Goal: Task Accomplishment & Management: Manage account settings

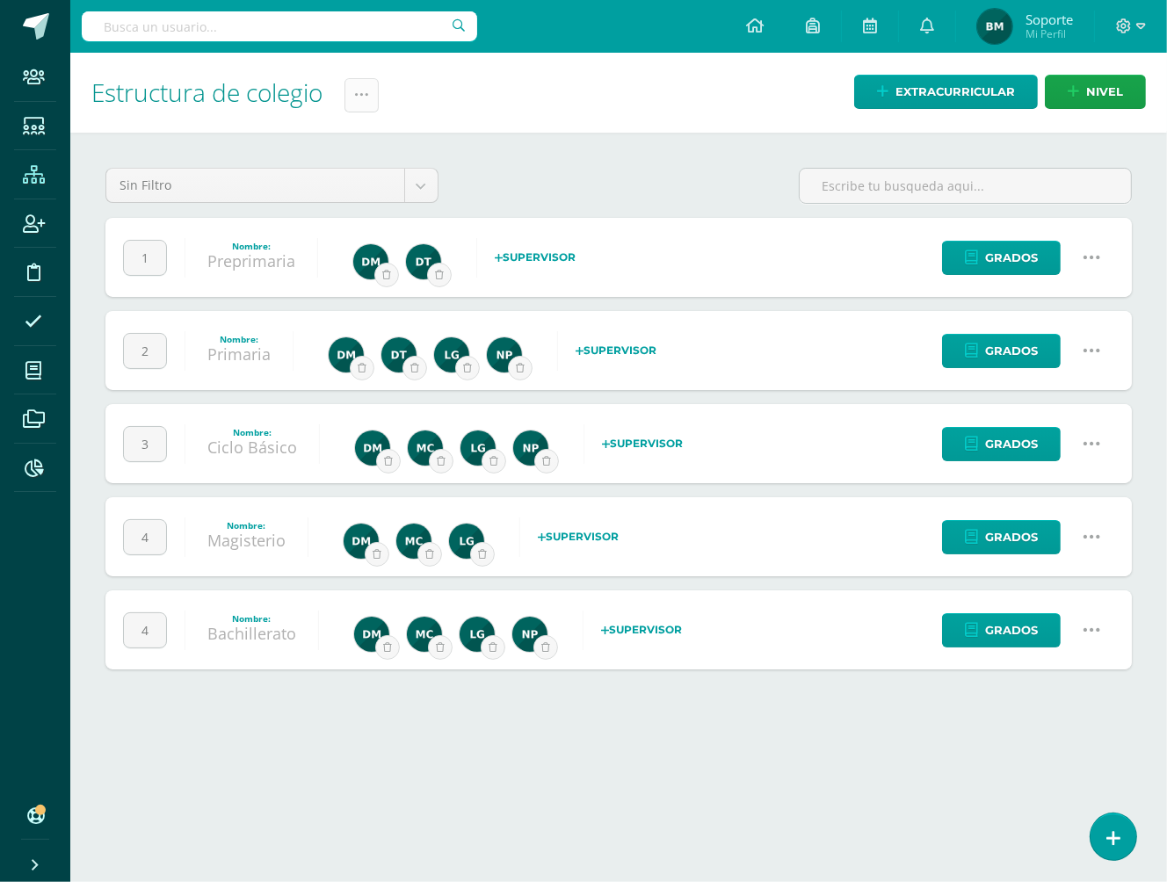
click at [358, 87] on link at bounding box center [361, 95] width 34 height 34
click at [1090, 251] on icon at bounding box center [1091, 257] width 19 height 19
click at [1061, 340] on link "Configuración" at bounding box center [1057, 346] width 155 height 27
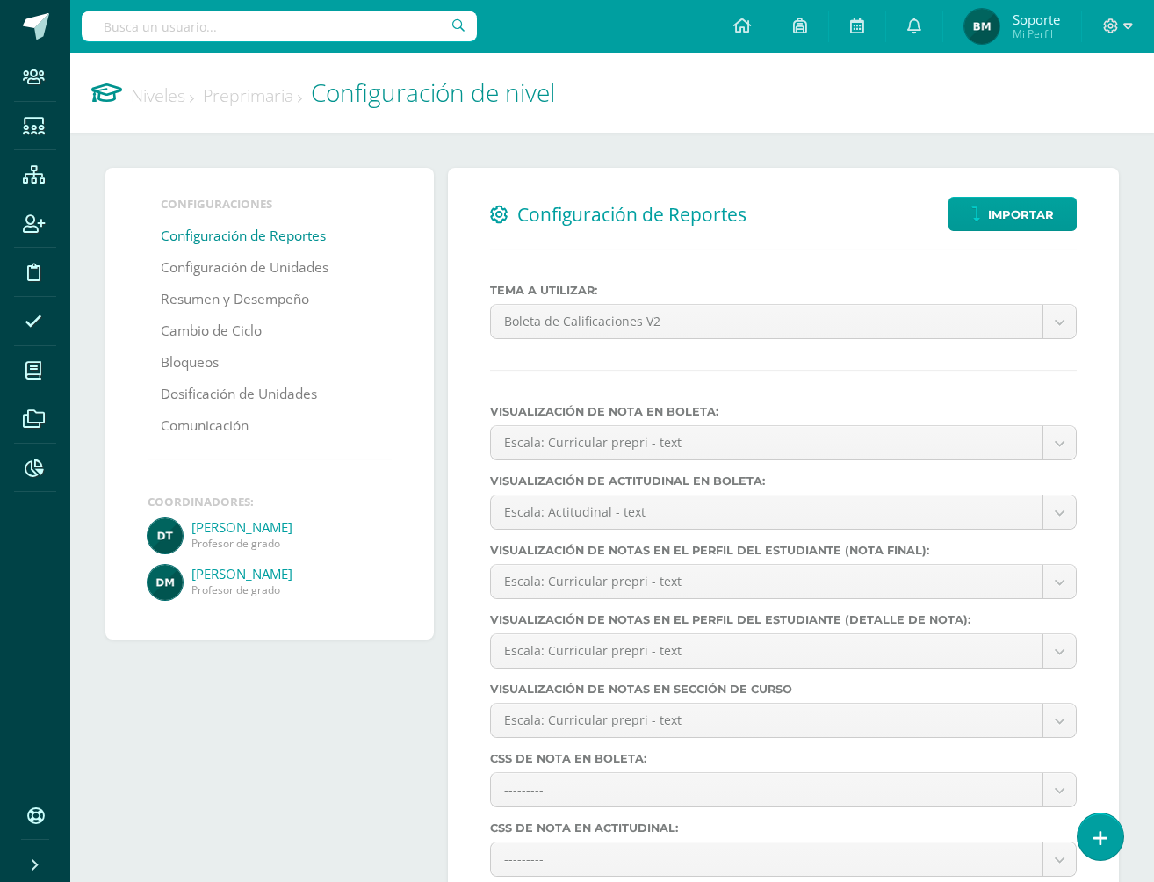
select select
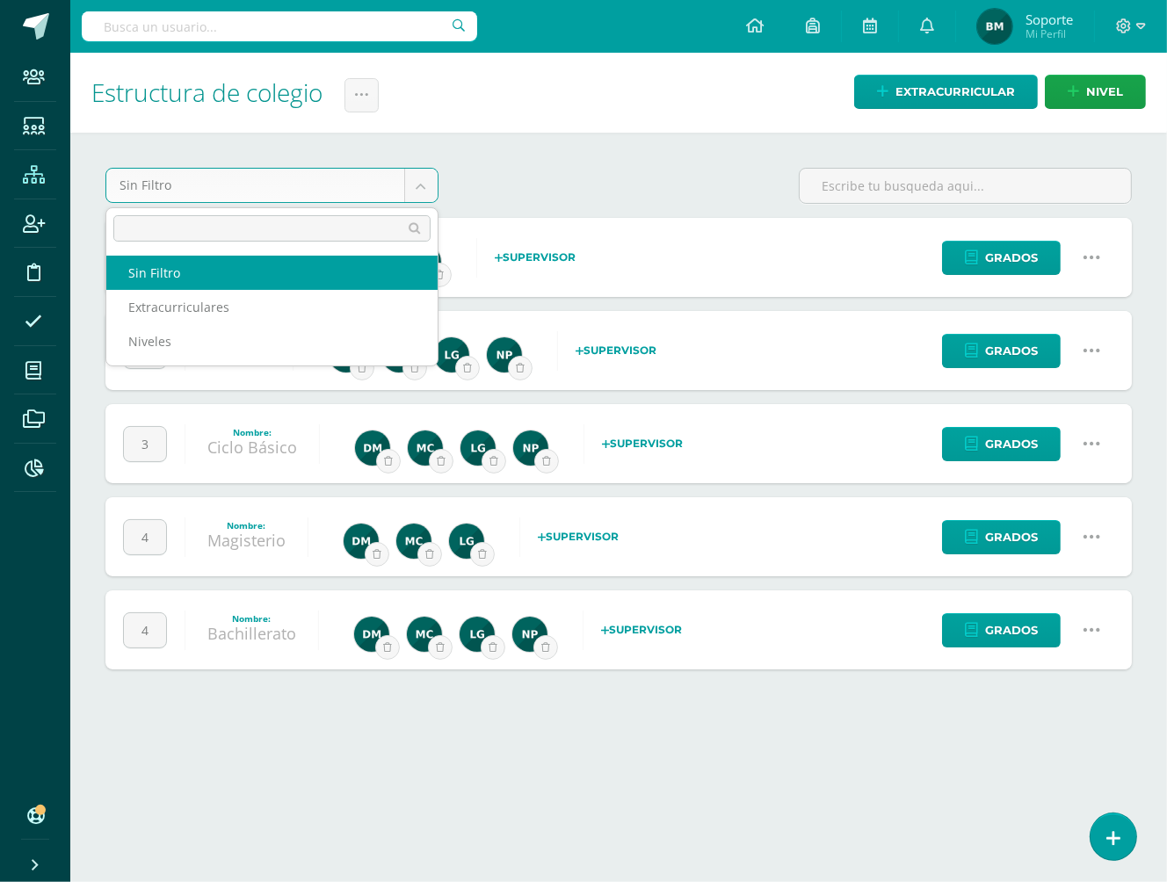
click at [318, 191] on body "Staff Estudiantes Estructura Inscripción Disciplina Asistencia Mis cursos Archi…" at bounding box center [583, 352] width 1167 height 705
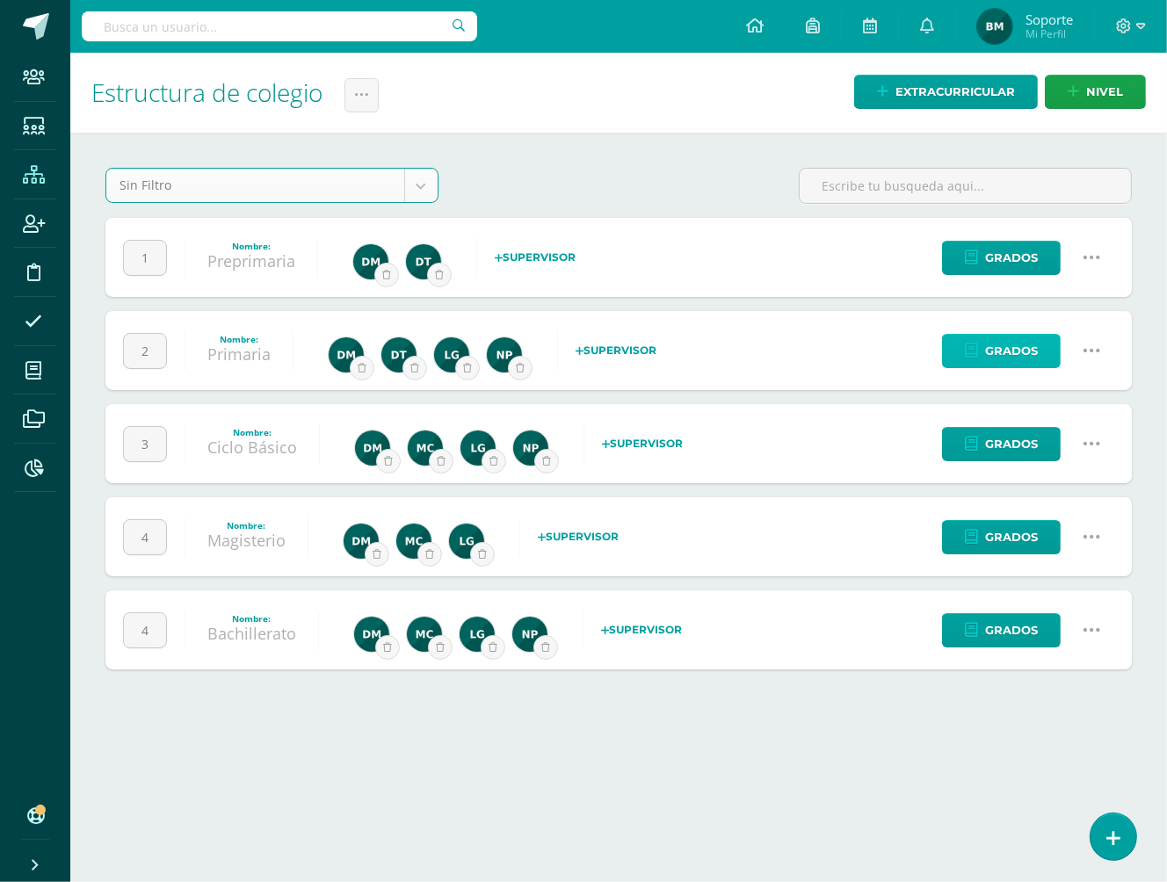
click at [976, 365] on link "Grados" at bounding box center [1001, 351] width 119 height 34
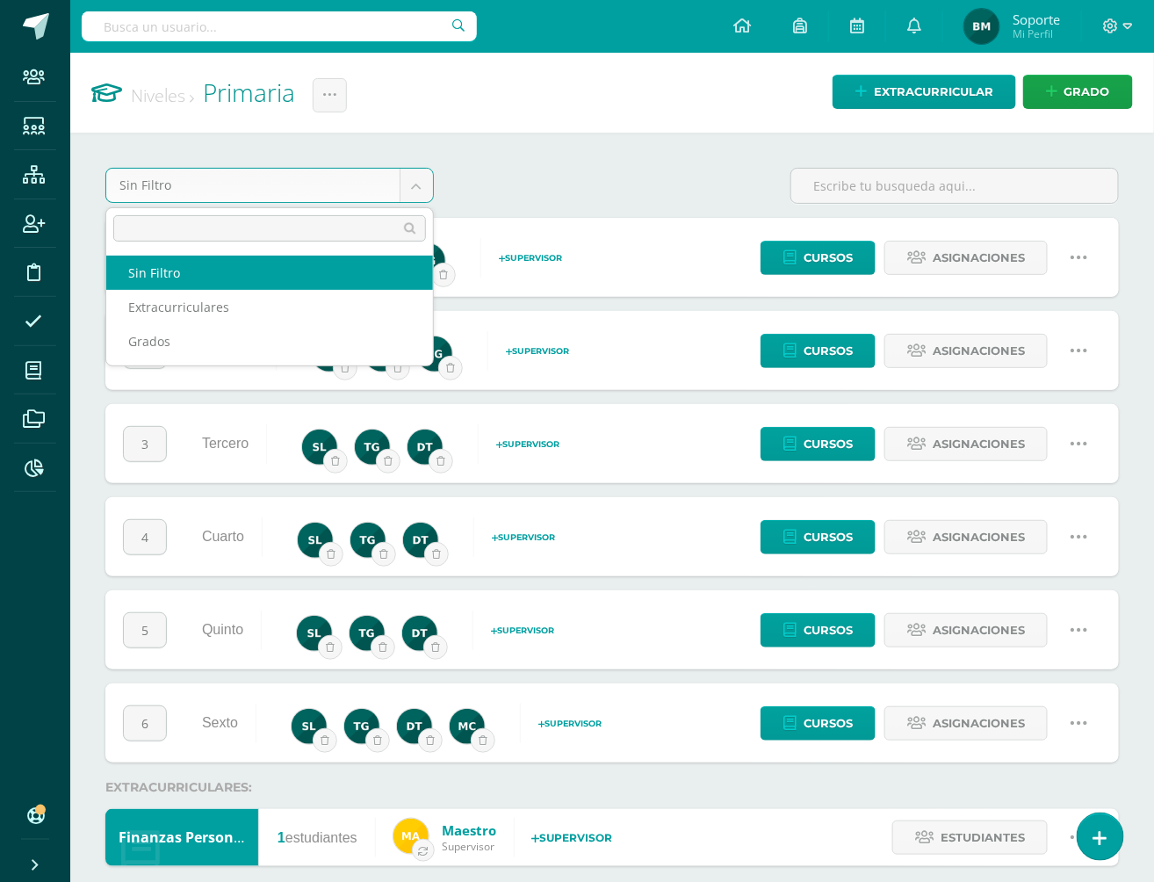
click at [427, 178] on body "Staff Estudiantes Estructura Inscripción Disciplina Asistencia Mis cursos Archi…" at bounding box center [577, 457] width 1154 height 915
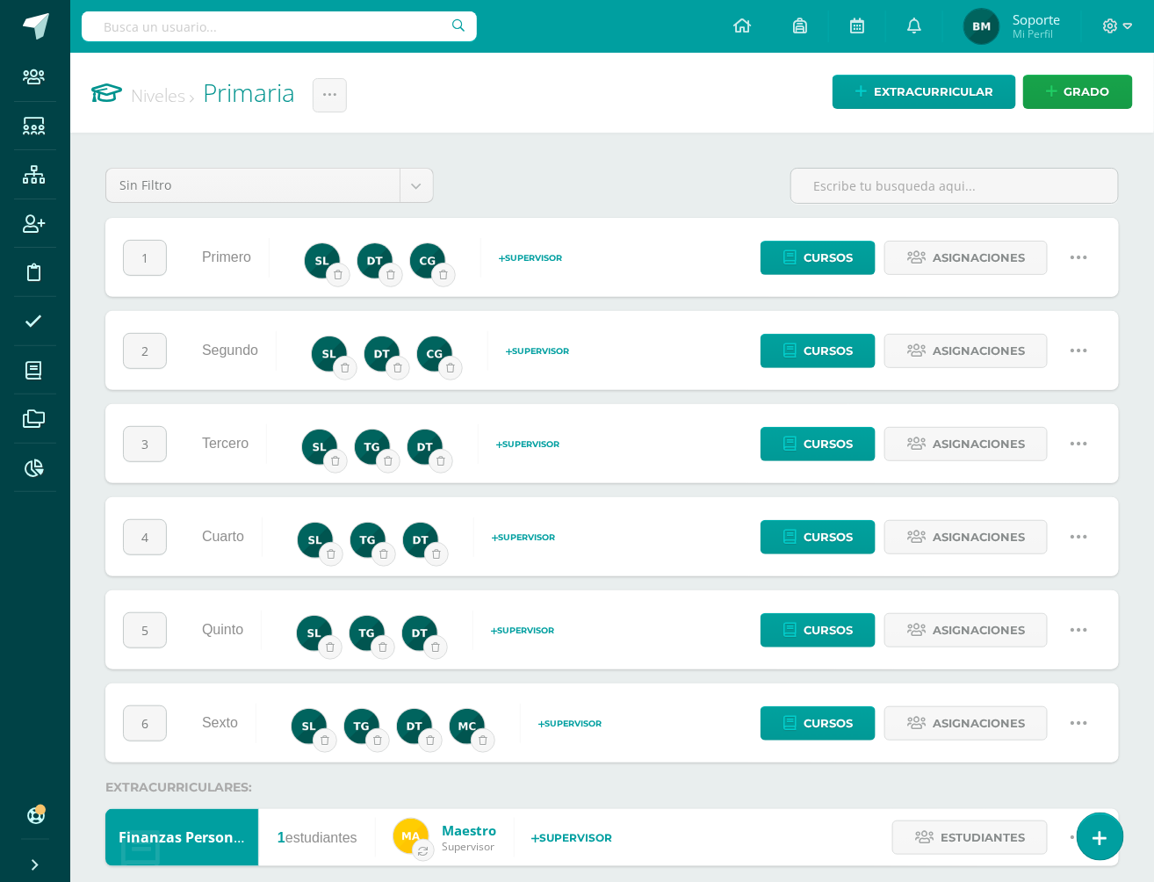
click at [524, 194] on body "Staff Estudiantes Estructura Inscripción Disciplina Asistencia Mis cursos Archi…" at bounding box center [577, 457] width 1154 height 915
click at [1096, 264] on link at bounding box center [1079, 257] width 45 height 45
click at [1088, 263] on icon at bounding box center [1079, 257] width 19 height 19
click at [633, 200] on div "Sin Filtro Sin Filtro Extracurriculares Grados" at bounding box center [612, 193] width 1028 height 50
click at [32, 188] on span at bounding box center [34, 175] width 40 height 40
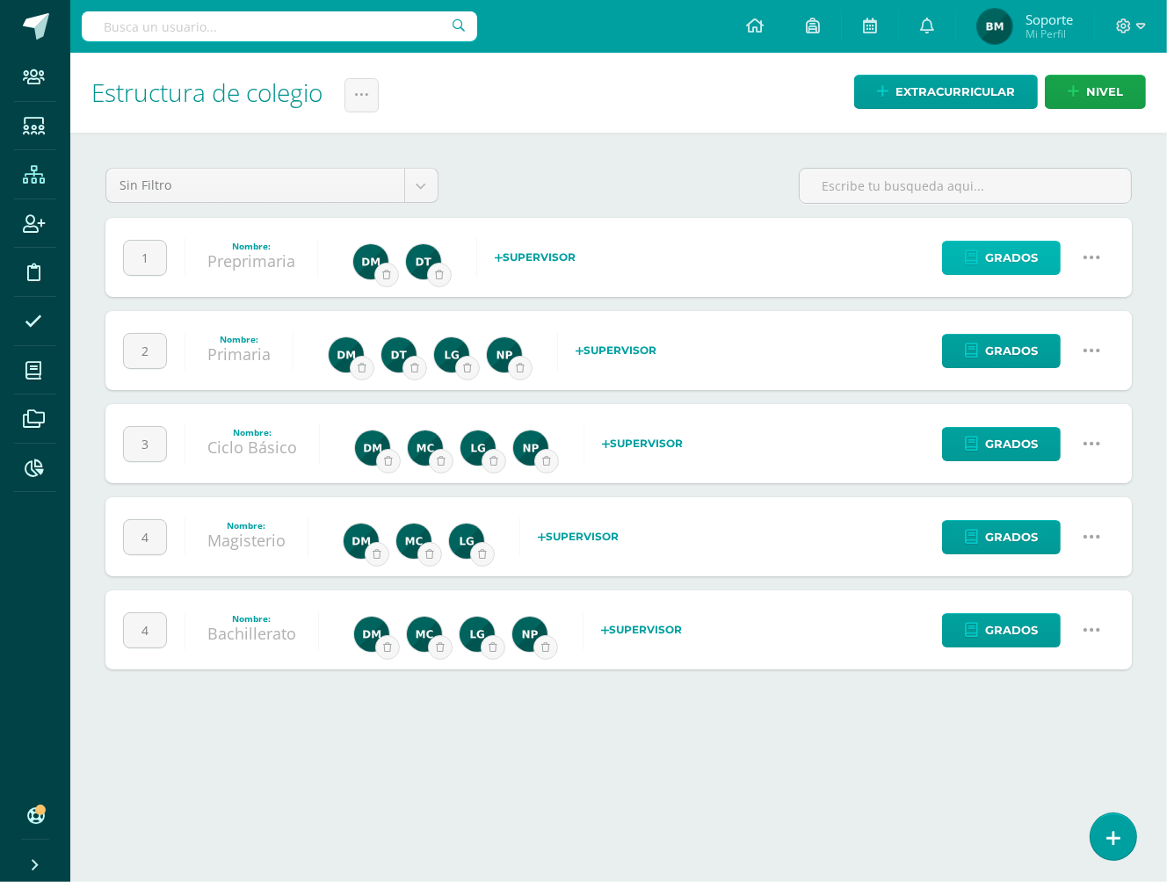
click at [974, 273] on link "Grados" at bounding box center [1001, 258] width 119 height 34
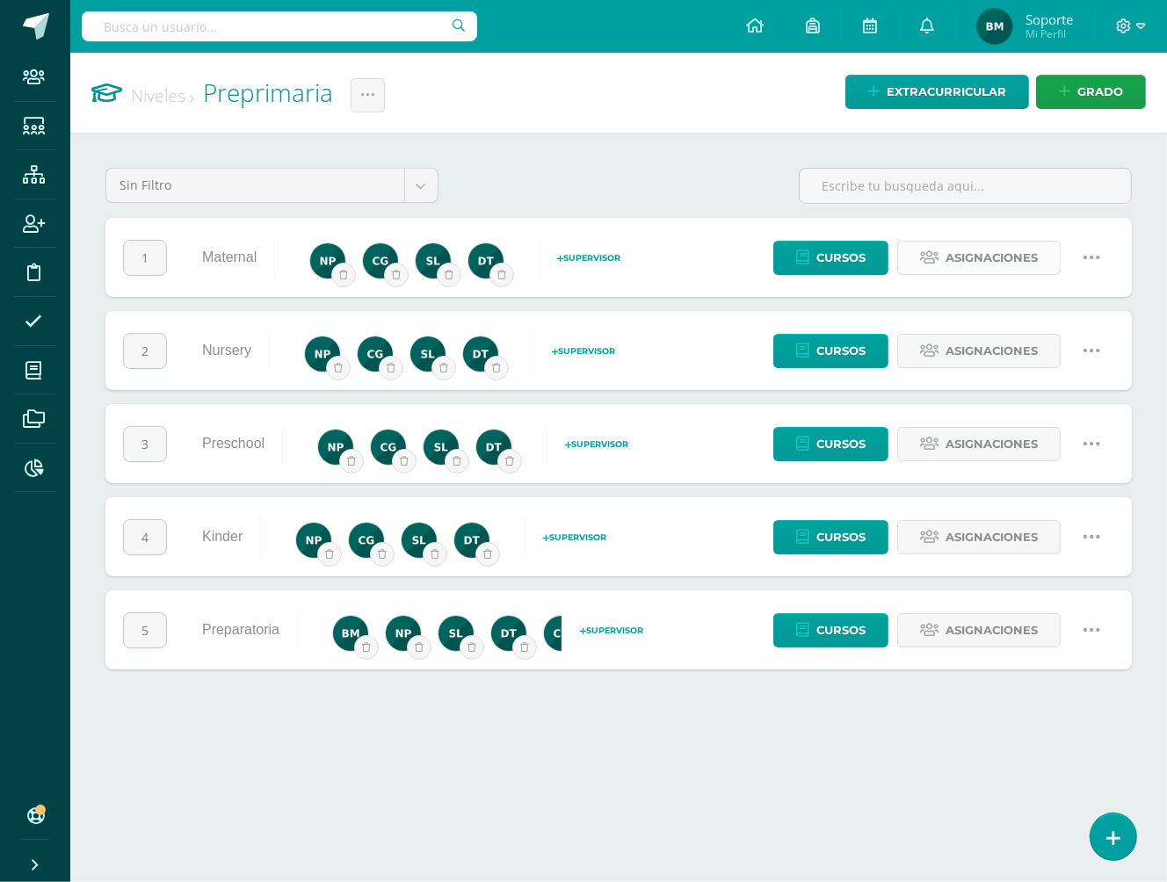
click at [939, 249] on link "Asignaciones" at bounding box center [978, 258] width 163 height 34
click at [994, 270] on span "Asignaciones" at bounding box center [991, 258] width 92 height 33
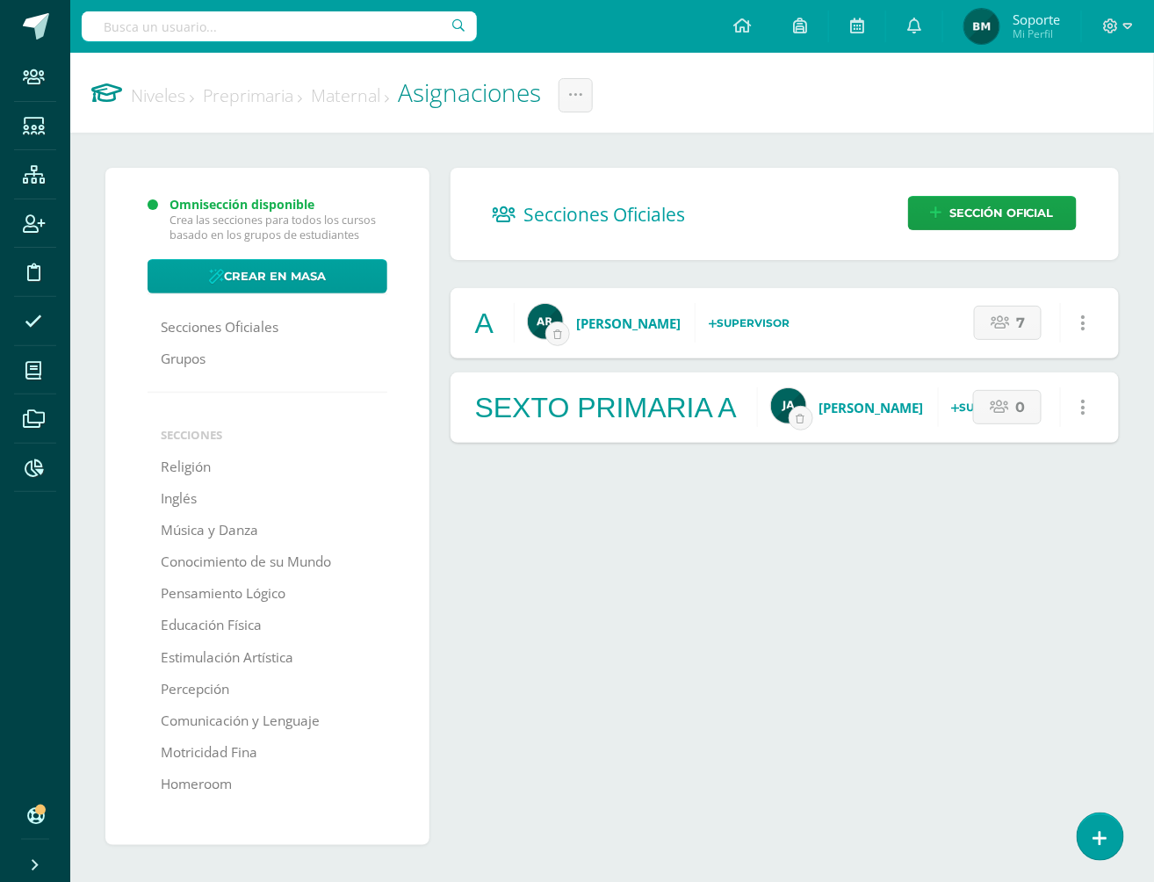
click at [383, 97] on link "Maternal" at bounding box center [350, 95] width 78 height 24
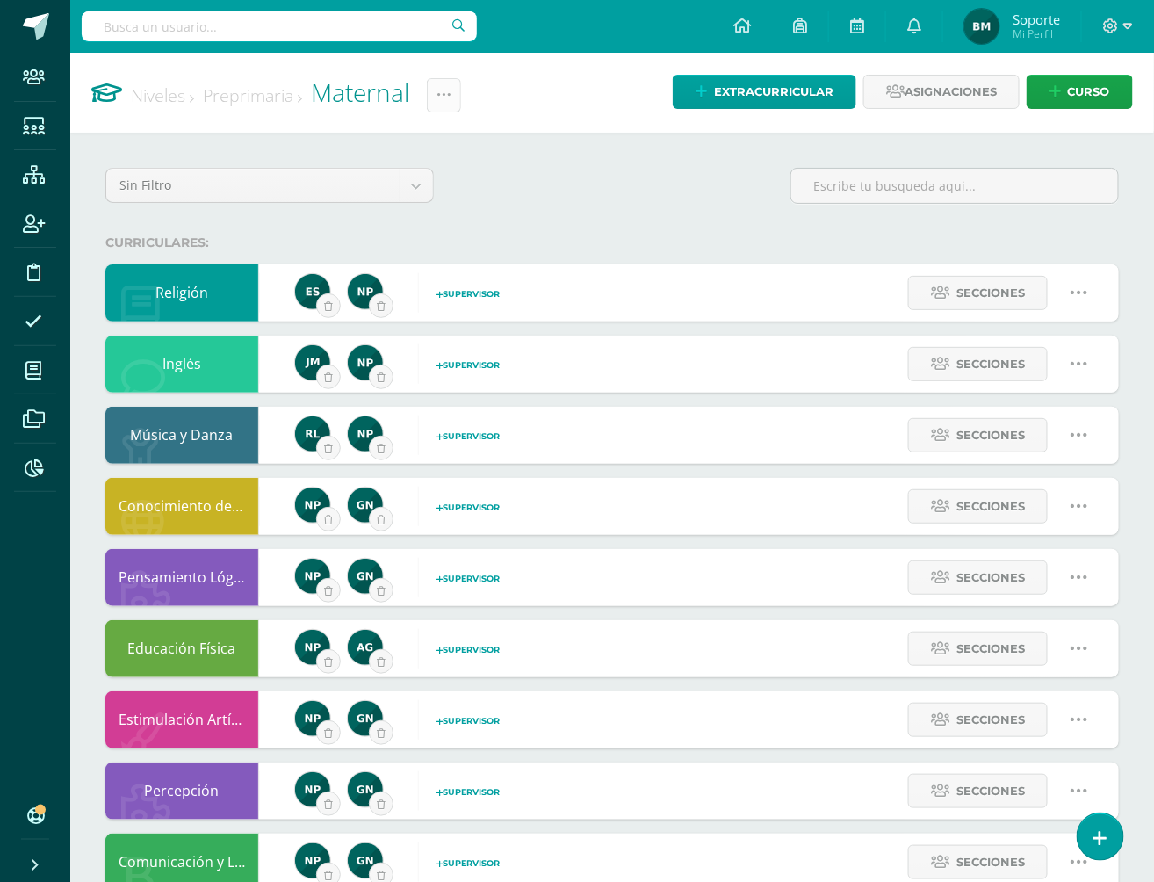
click at [452, 97] on icon at bounding box center [444, 95] width 15 height 15
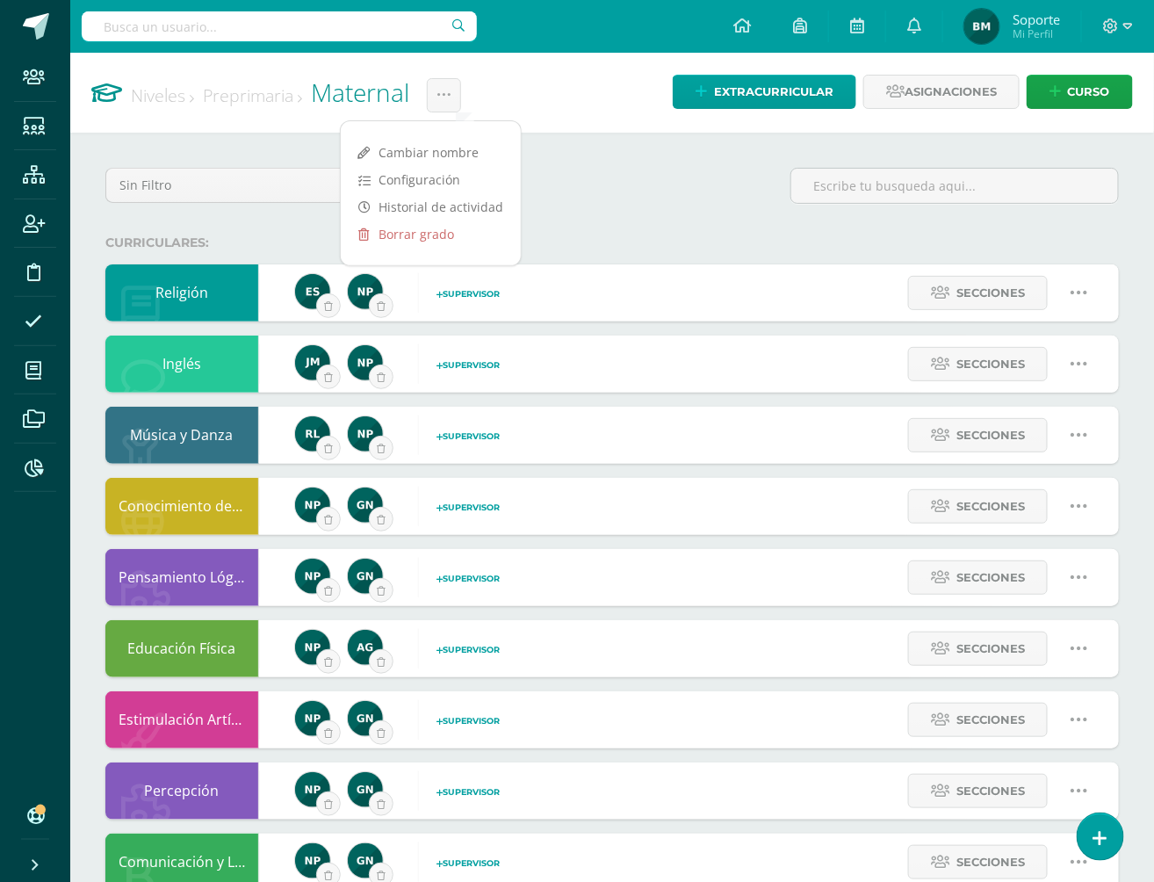
click at [588, 182] on div "Sin Filtro Sin Filtro Curriculares Extracurriculares Talleres" at bounding box center [612, 193] width 1028 height 50
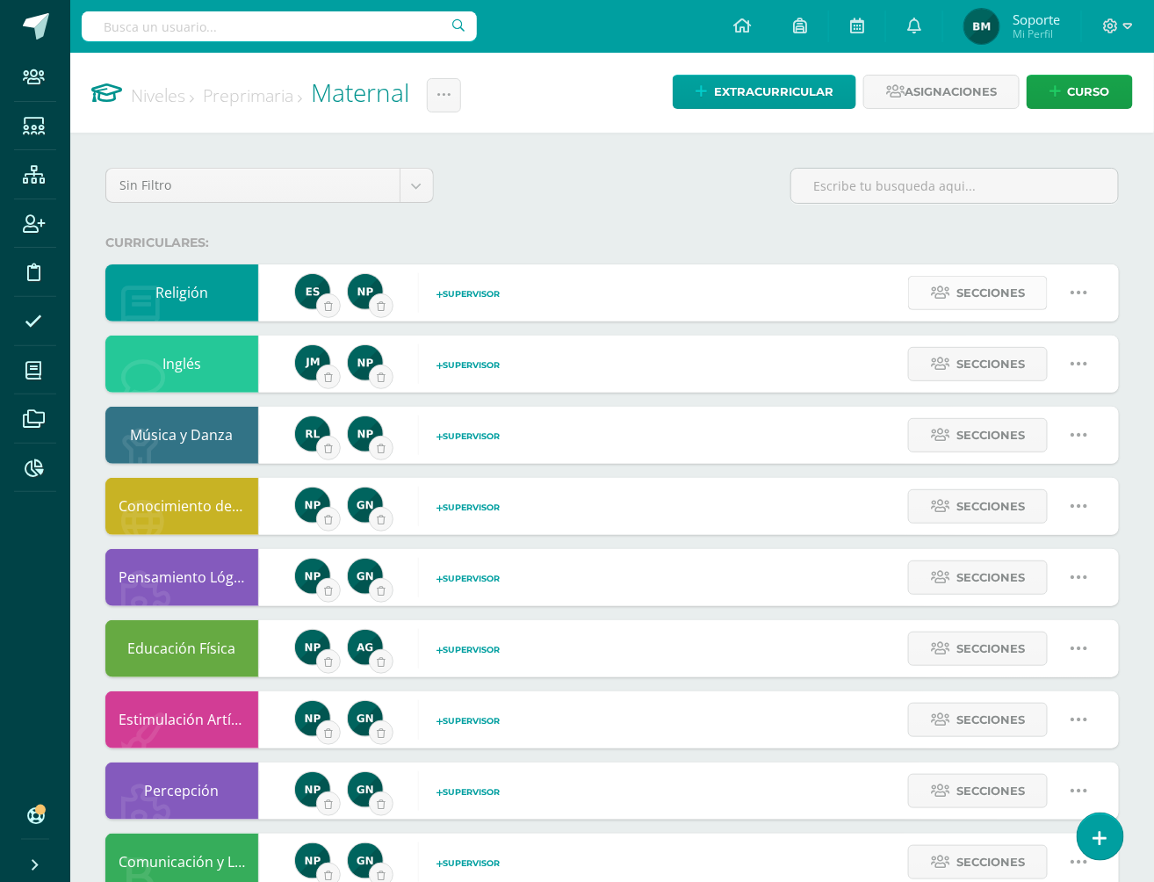
click at [1017, 302] on span "Secciones" at bounding box center [991, 293] width 69 height 33
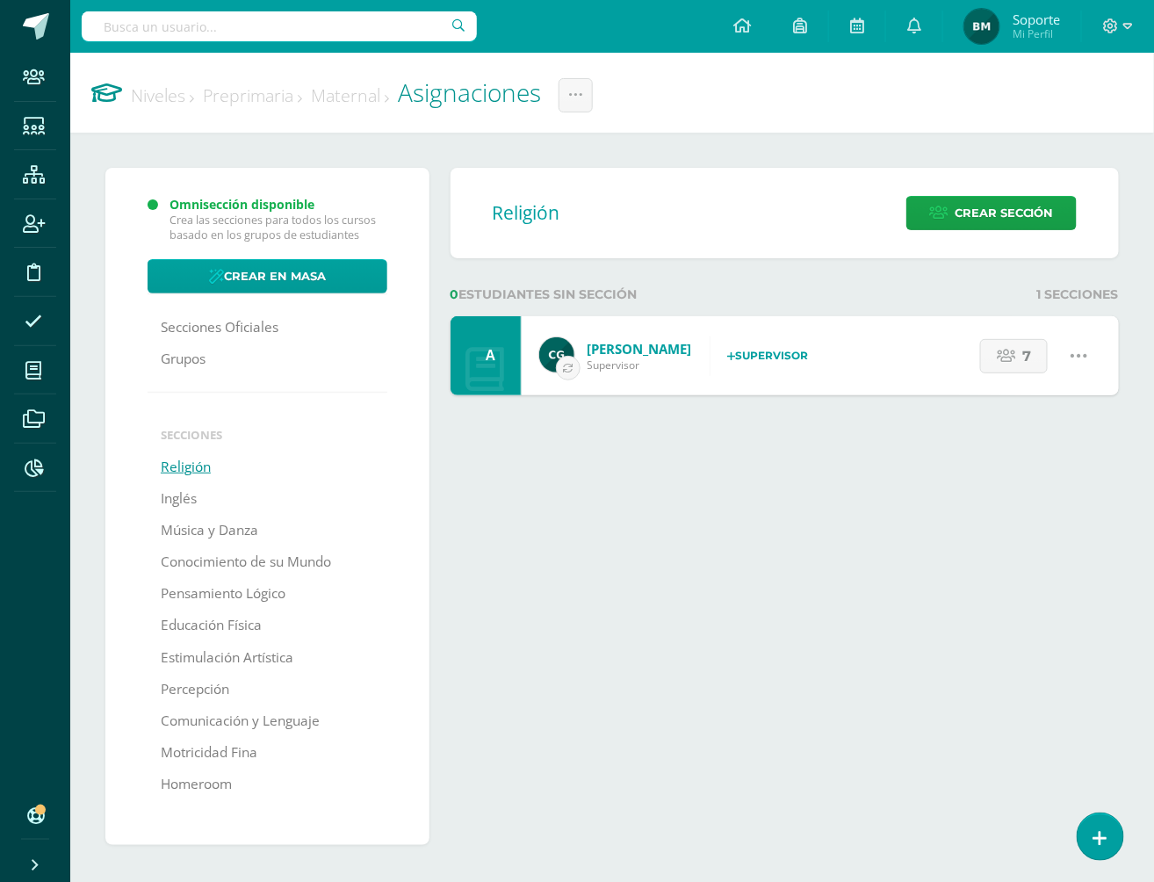
click at [387, 91] on link "Maternal" at bounding box center [350, 95] width 78 height 24
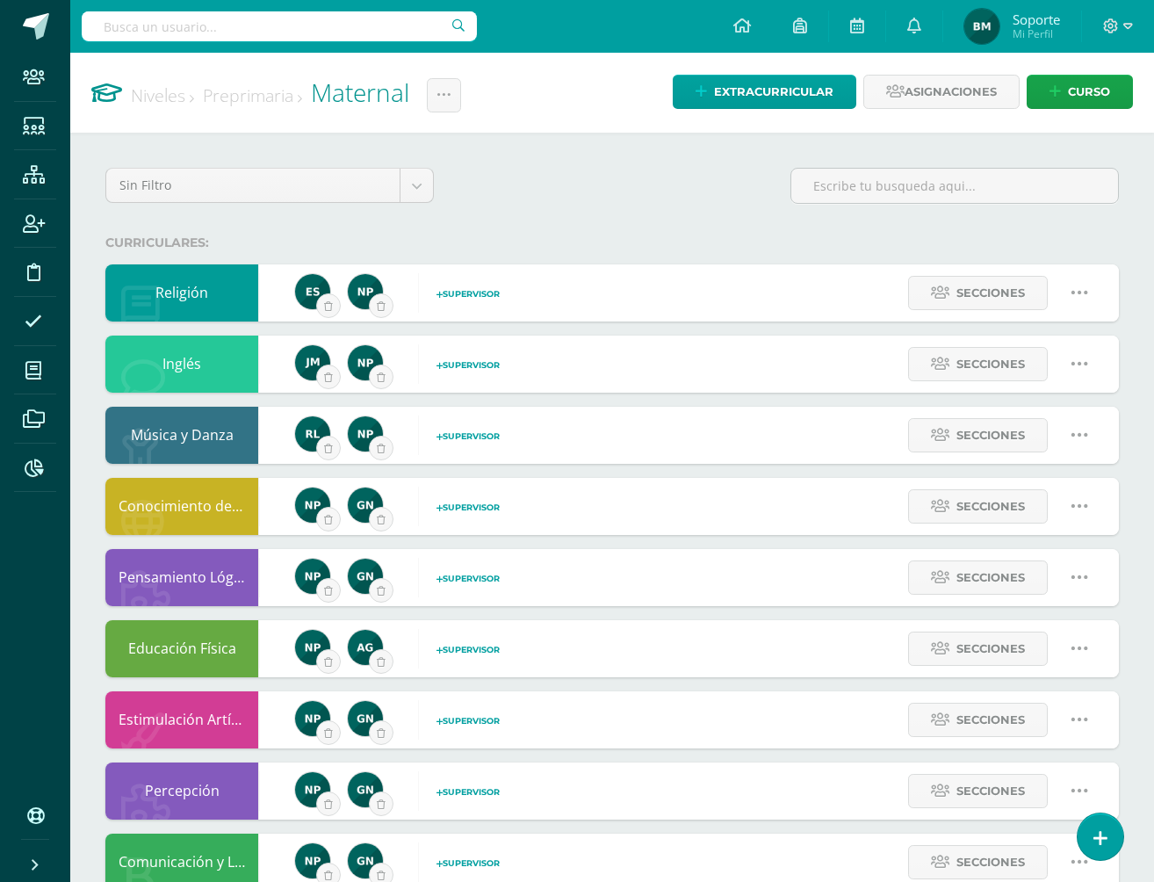
click at [372, 100] on link "Maternal" at bounding box center [360, 92] width 98 height 33
click at [163, 97] on link "Niveles" at bounding box center [162, 95] width 63 height 24
click at [995, 352] on span "Secciones" at bounding box center [991, 364] width 69 height 33
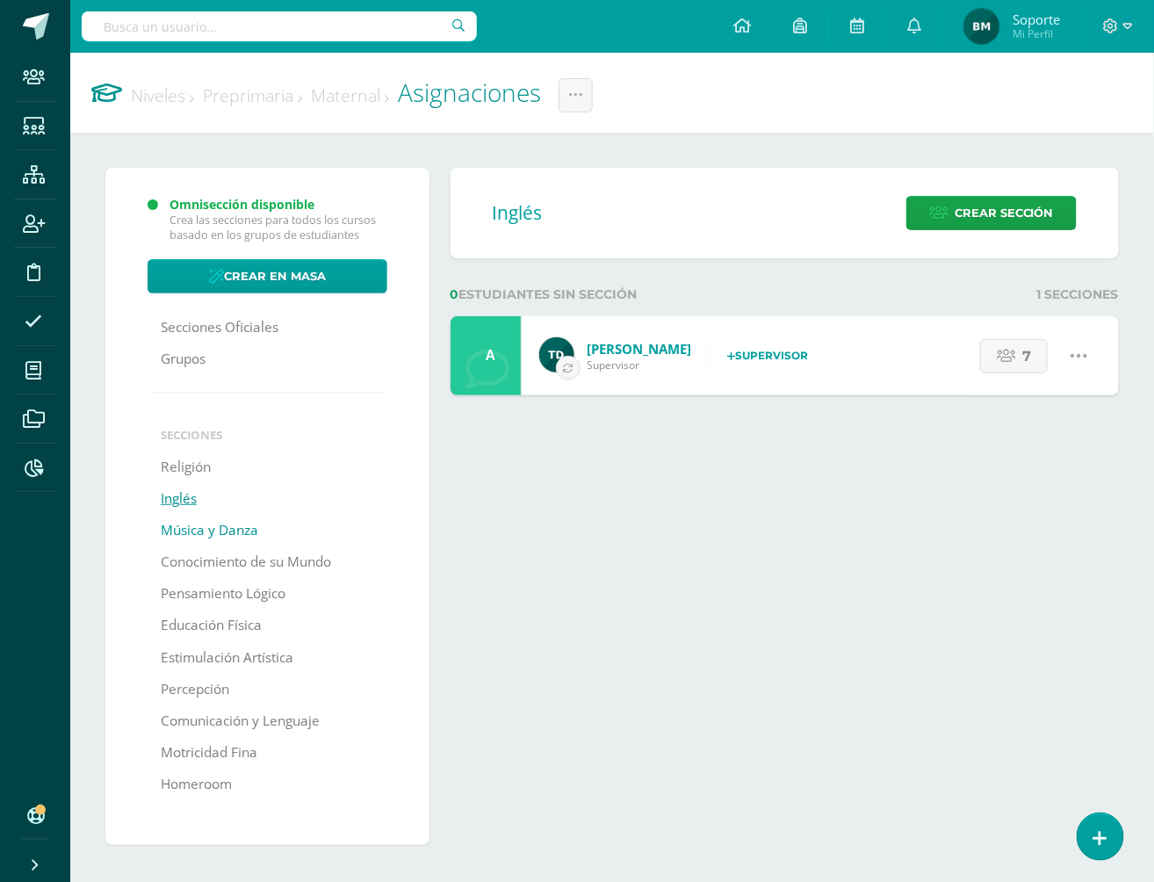
click at [245, 517] on link "Música y Danza" at bounding box center [210, 531] width 98 height 32
click at [206, 329] on link "Secciones Oficiales" at bounding box center [220, 328] width 118 height 32
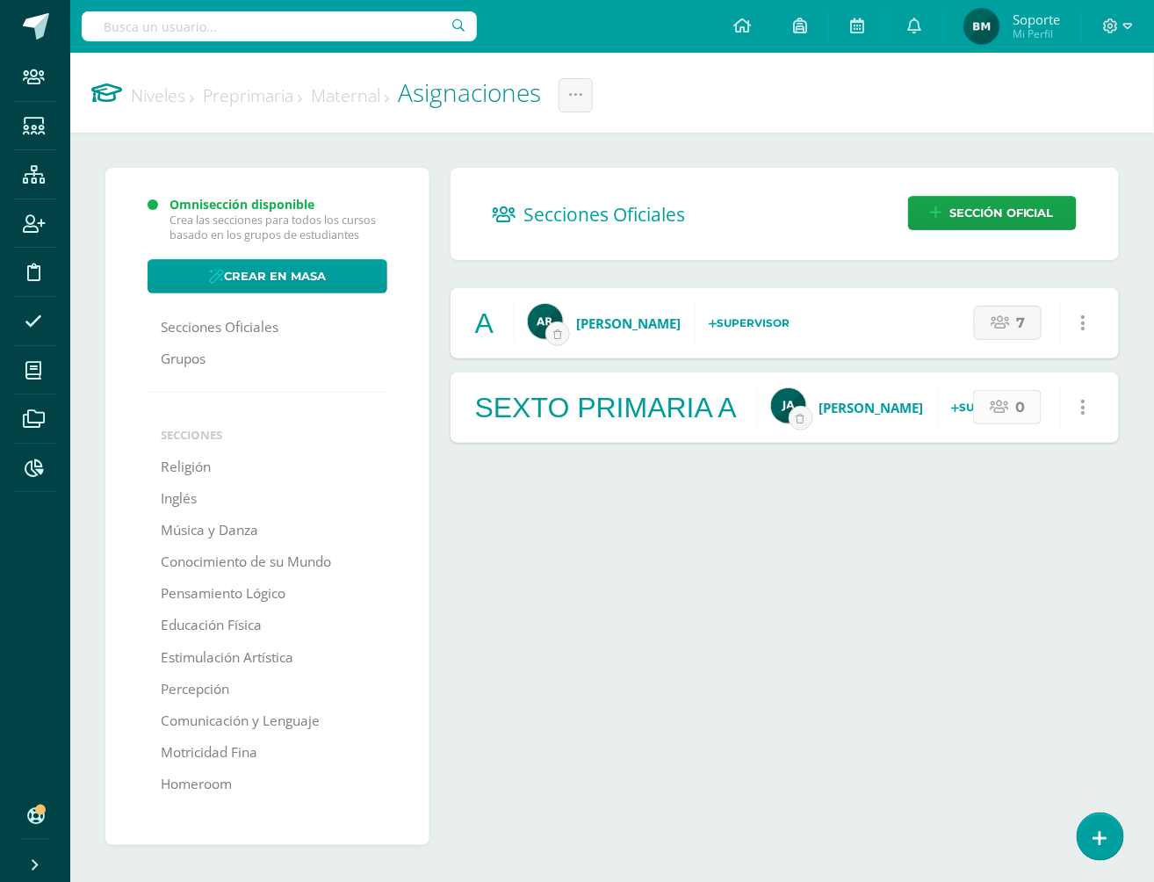
click at [1012, 405] on link "0" at bounding box center [1007, 407] width 69 height 34
select select "280"
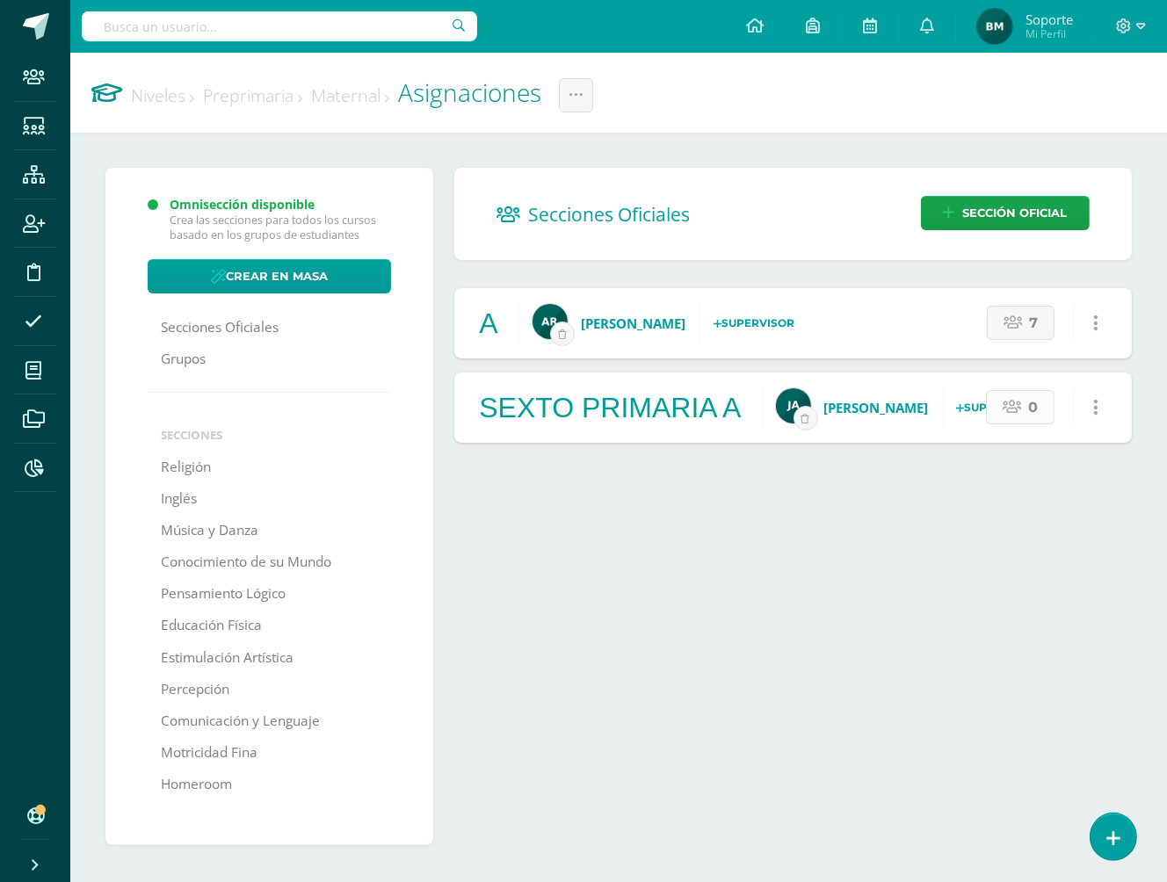
select select "280"
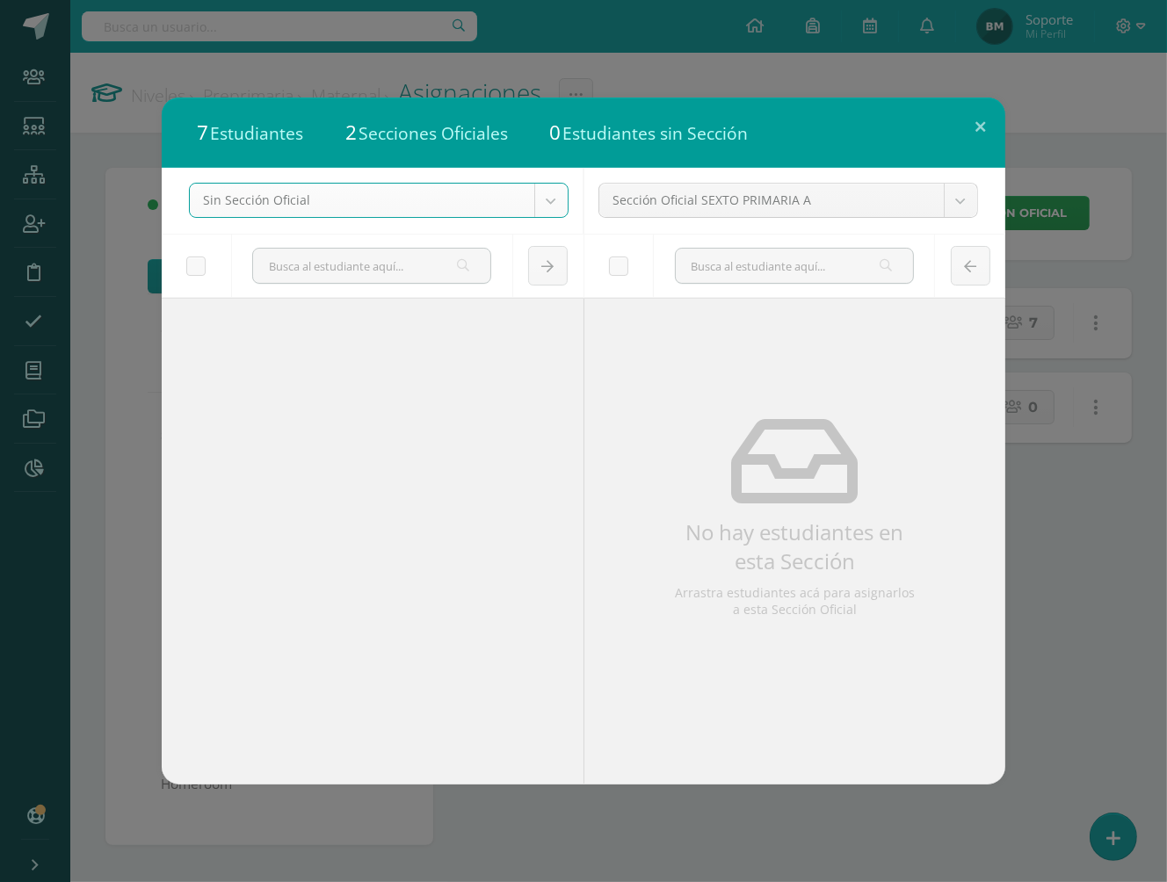
click at [552, 211] on body "7 Estudiantes 2 Secciones Oficiales 0 Estudiantes sin Sección Sin Sección Ofici…" at bounding box center [583, 447] width 1167 height 894
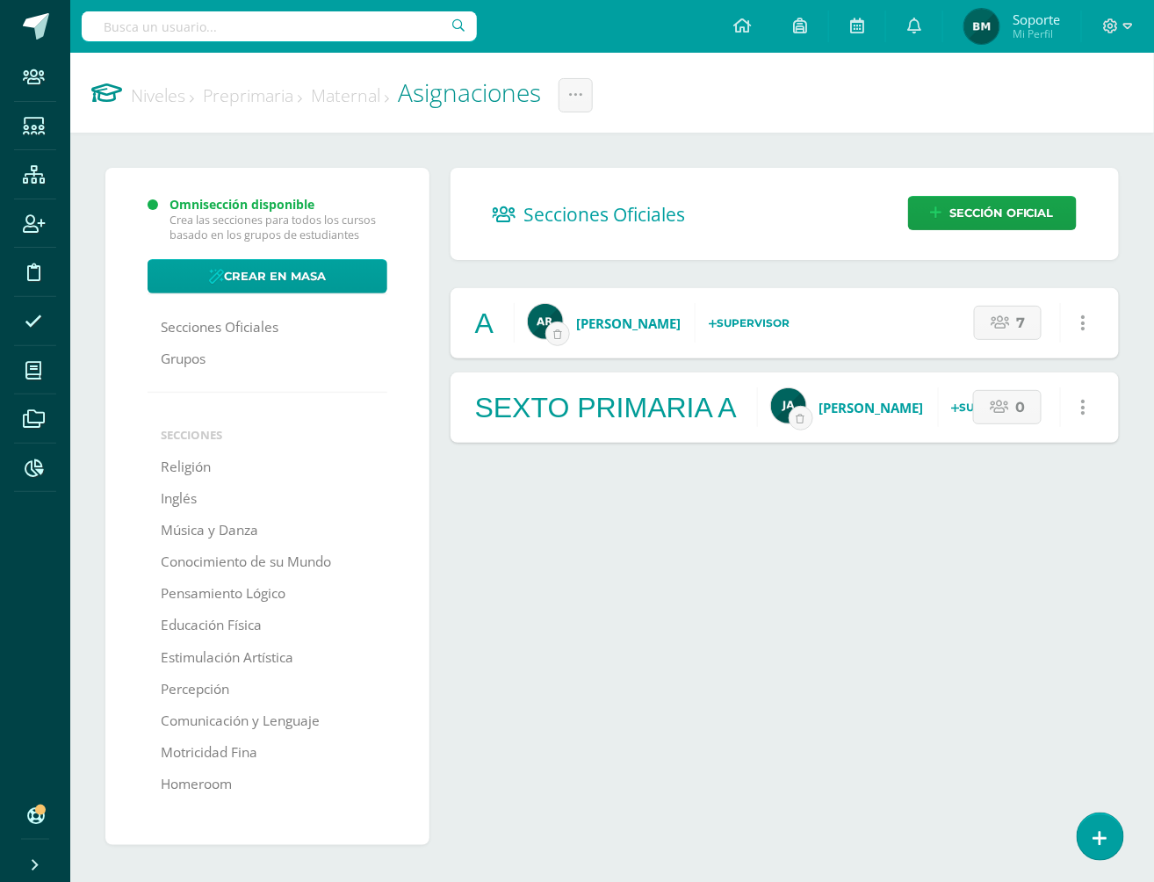
click at [163, 98] on link "Niveles" at bounding box center [162, 95] width 63 height 24
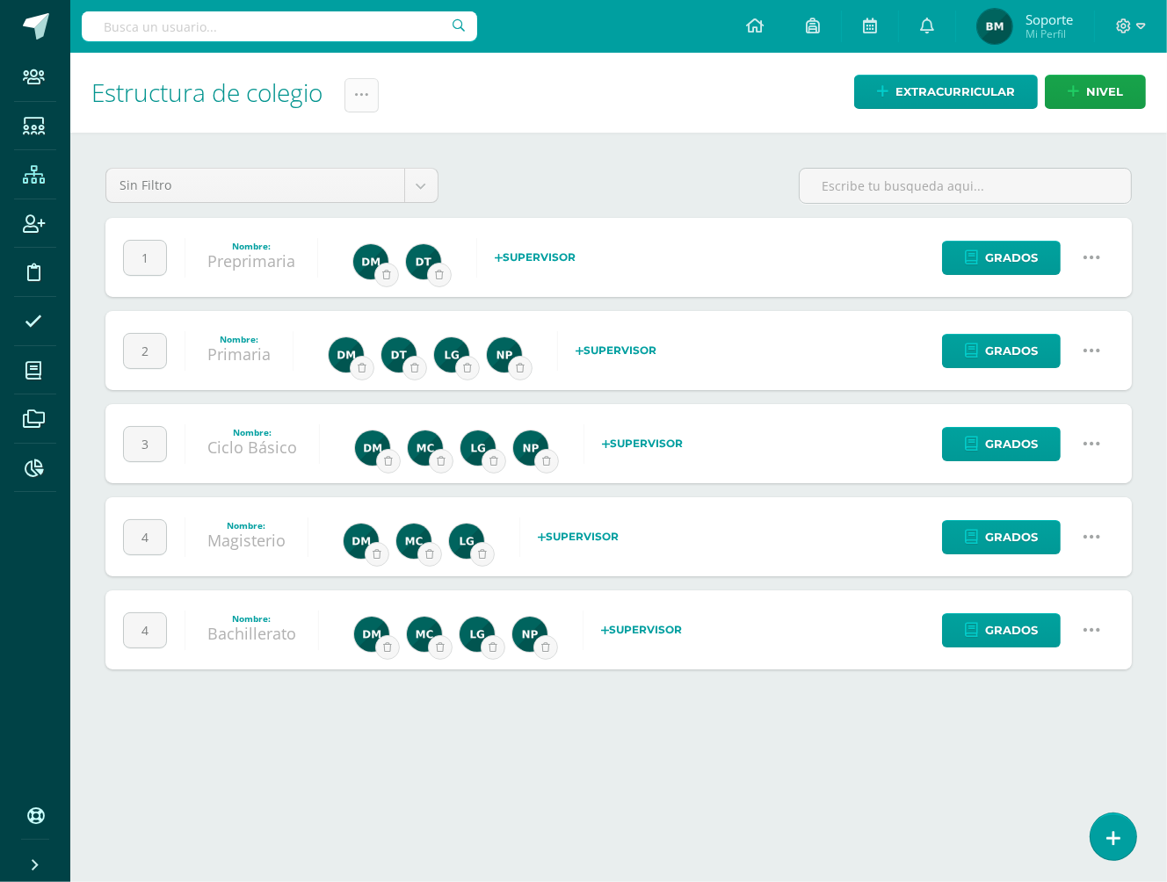
click at [374, 93] on link at bounding box center [361, 95] width 34 height 34
click at [354, 137] on link "Administración de Ciclos" at bounding box center [319, 151] width 193 height 42
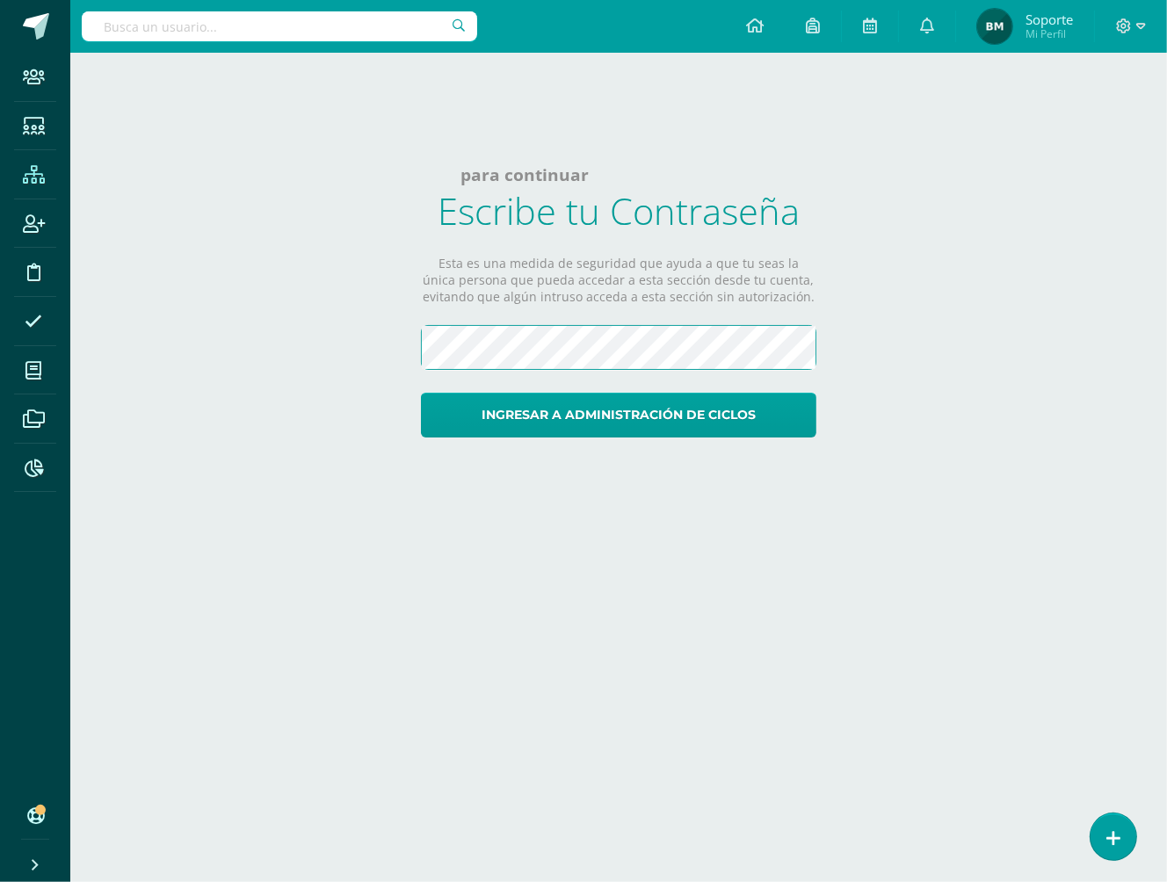
click at [421, 393] on button "Ingresar a administración de ciclos" at bounding box center [618, 415] width 395 height 45
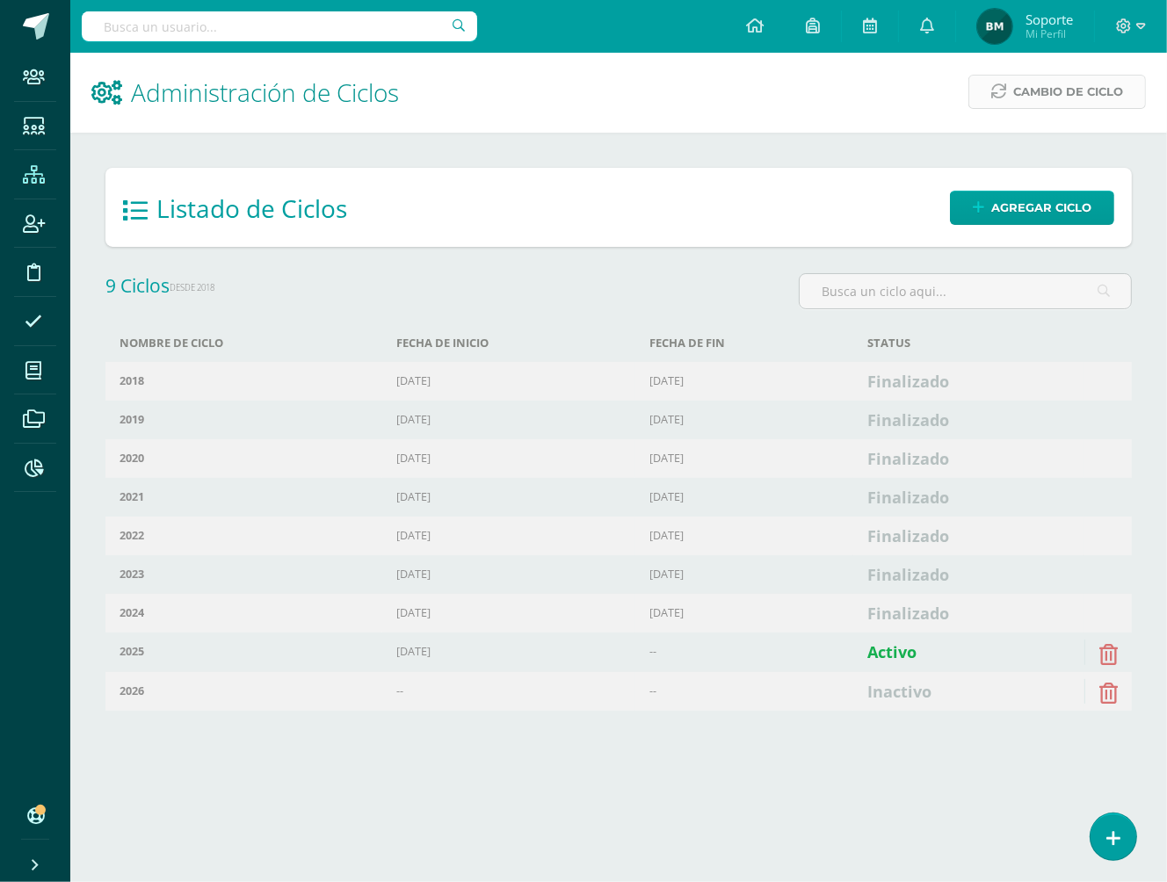
click at [1023, 76] on link "Cambio de Ciclo" at bounding box center [1056, 92] width 177 height 34
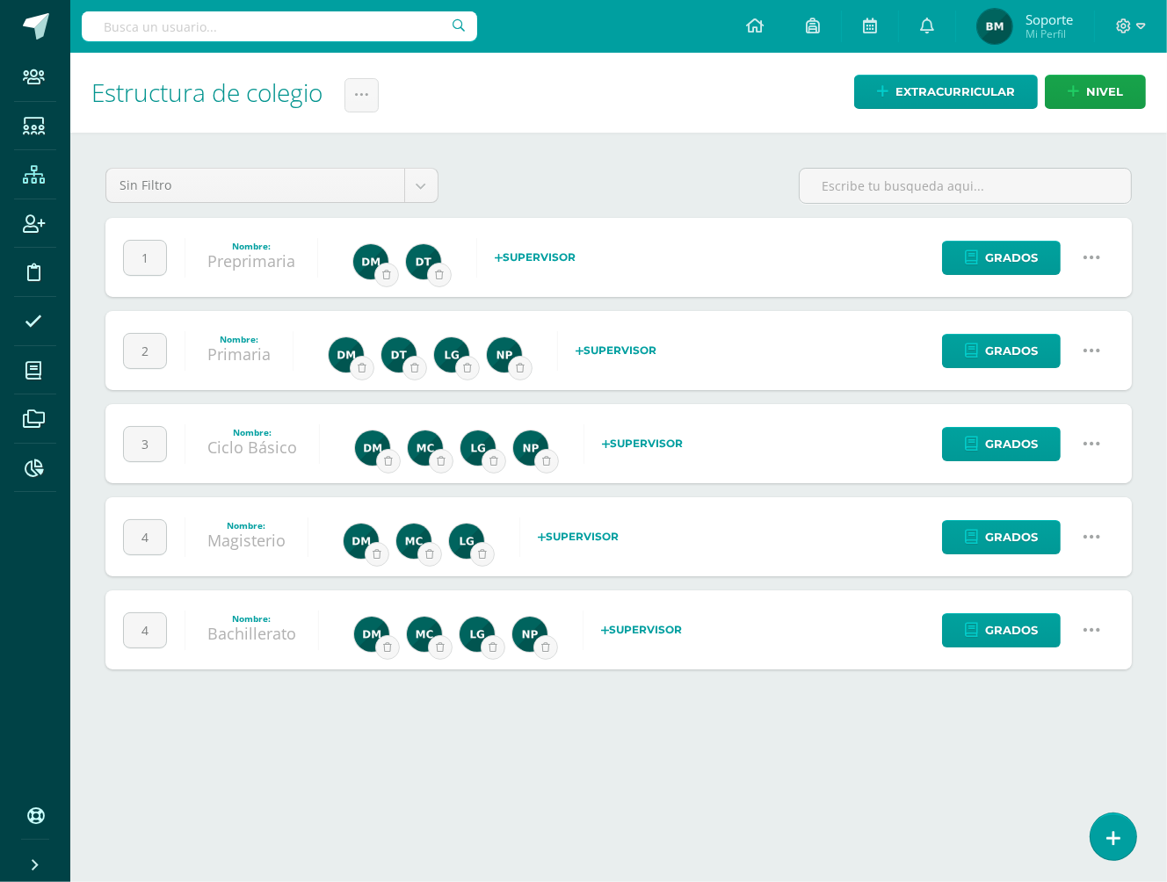
click at [373, 59] on h1 "Estructura de colegio Administración de Ciclos Historial de actividad" at bounding box center [618, 93] width 1054 height 80
click at [373, 90] on link at bounding box center [361, 95] width 34 height 34
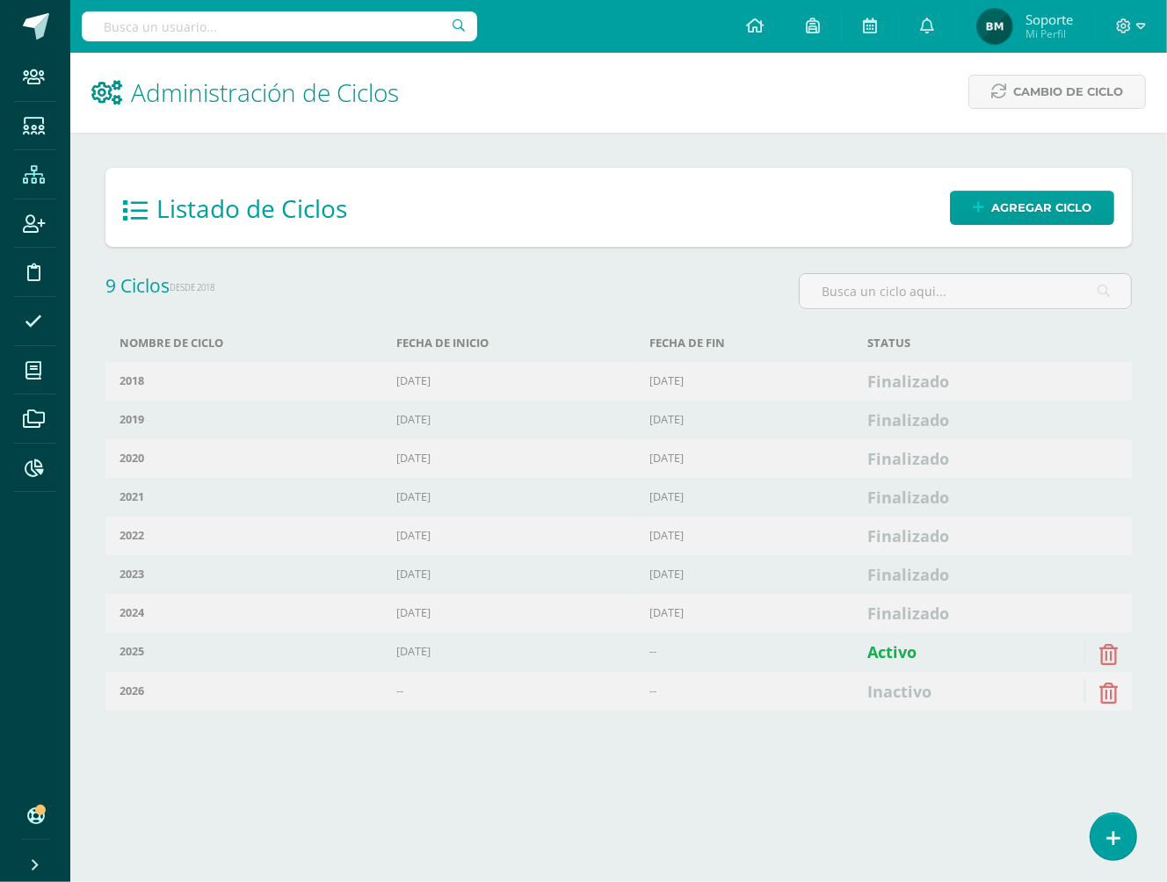
click at [455, 387] on td "Ene. 1, 2018" at bounding box center [508, 381] width 253 height 39
drag, startPoint x: 458, startPoint y: 387, endPoint x: 398, endPoint y: 383, distance: 59.8
click at [398, 383] on td "Ene. 1, 2018" at bounding box center [508, 381] width 253 height 39
copy td "Ene. 1, 2018"
drag, startPoint x: 654, startPoint y: 379, endPoint x: 729, endPoint y: 379, distance: 74.7
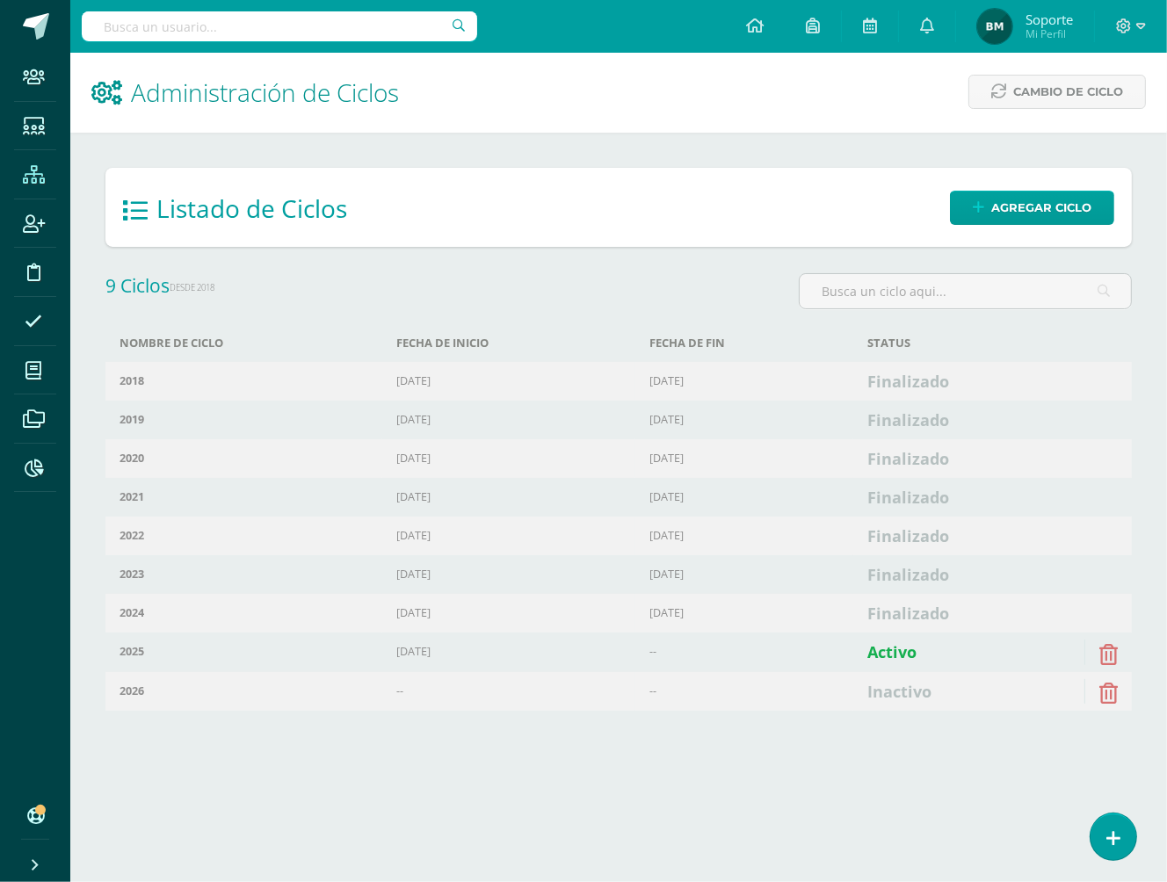
click at [729, 379] on td "Nov. 28, 2018" at bounding box center [744, 381] width 218 height 39
copy td "Nov. 28, 2018"
drag, startPoint x: 398, startPoint y: 615, endPoint x: 469, endPoint y: 615, distance: 71.2
click at [469, 615] on td "Nov. 8, 2023" at bounding box center [508, 613] width 253 height 39
copy td "Nov. 8, 2023"
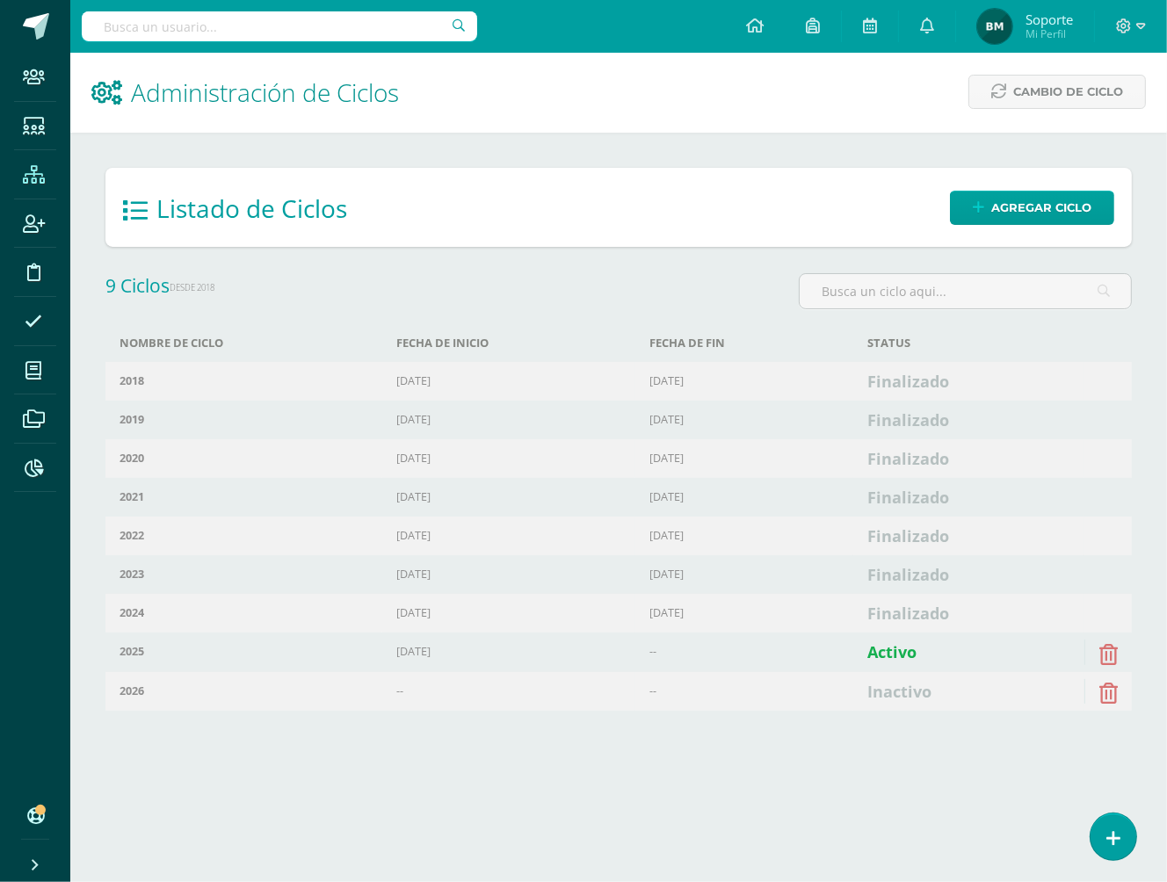
drag, startPoint x: 654, startPoint y: 611, endPoint x: 722, endPoint y: 615, distance: 68.7
click at [722, 615] on td "Nov. 6, 2024" at bounding box center [744, 613] width 218 height 39
copy td "Nov. 6, 2024"
click at [1047, 95] on span "Cambio de Ciclo" at bounding box center [1068, 92] width 110 height 33
click at [1025, 214] on span "Agregar ciclo" at bounding box center [1041, 208] width 100 height 33
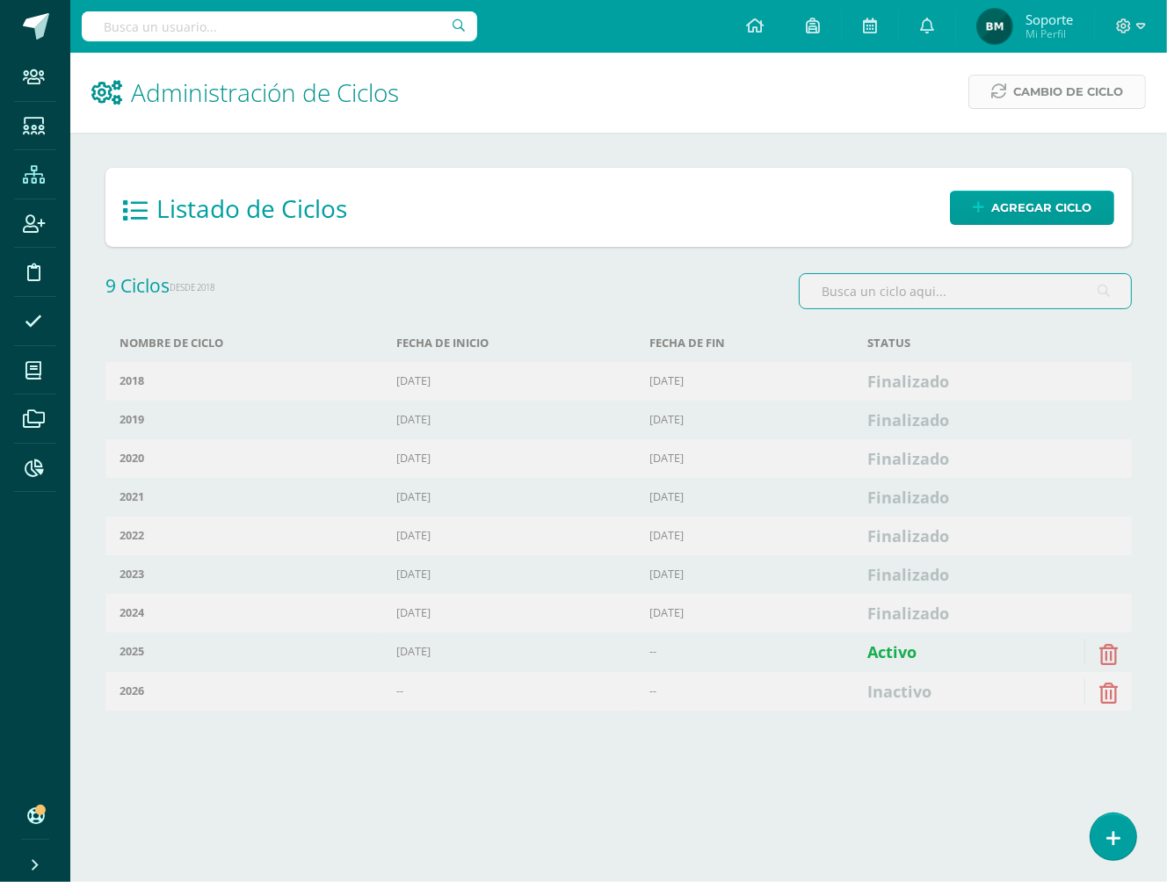
click at [1015, 84] on span "Cambio de Ciclo" at bounding box center [1068, 92] width 110 height 33
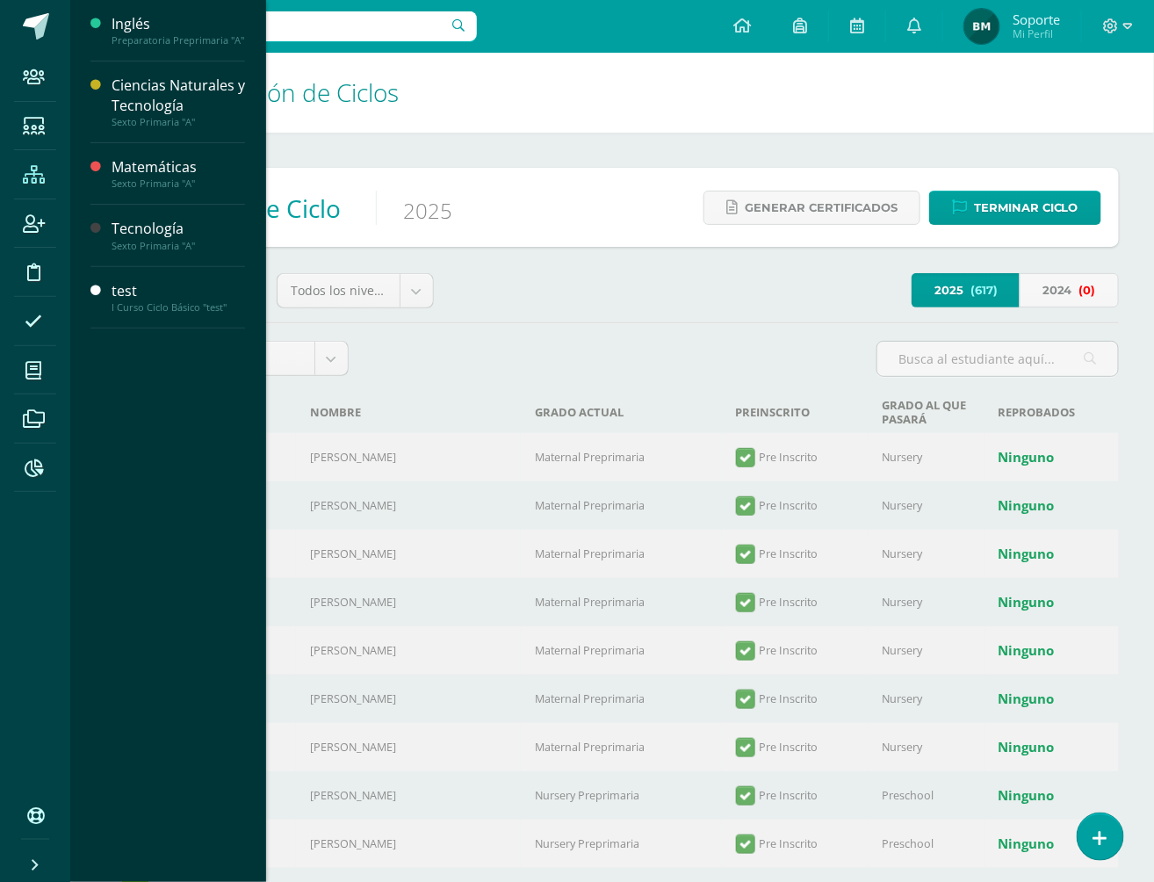
click at [521, 350] on div at bounding box center [613, 366] width 514 height 50
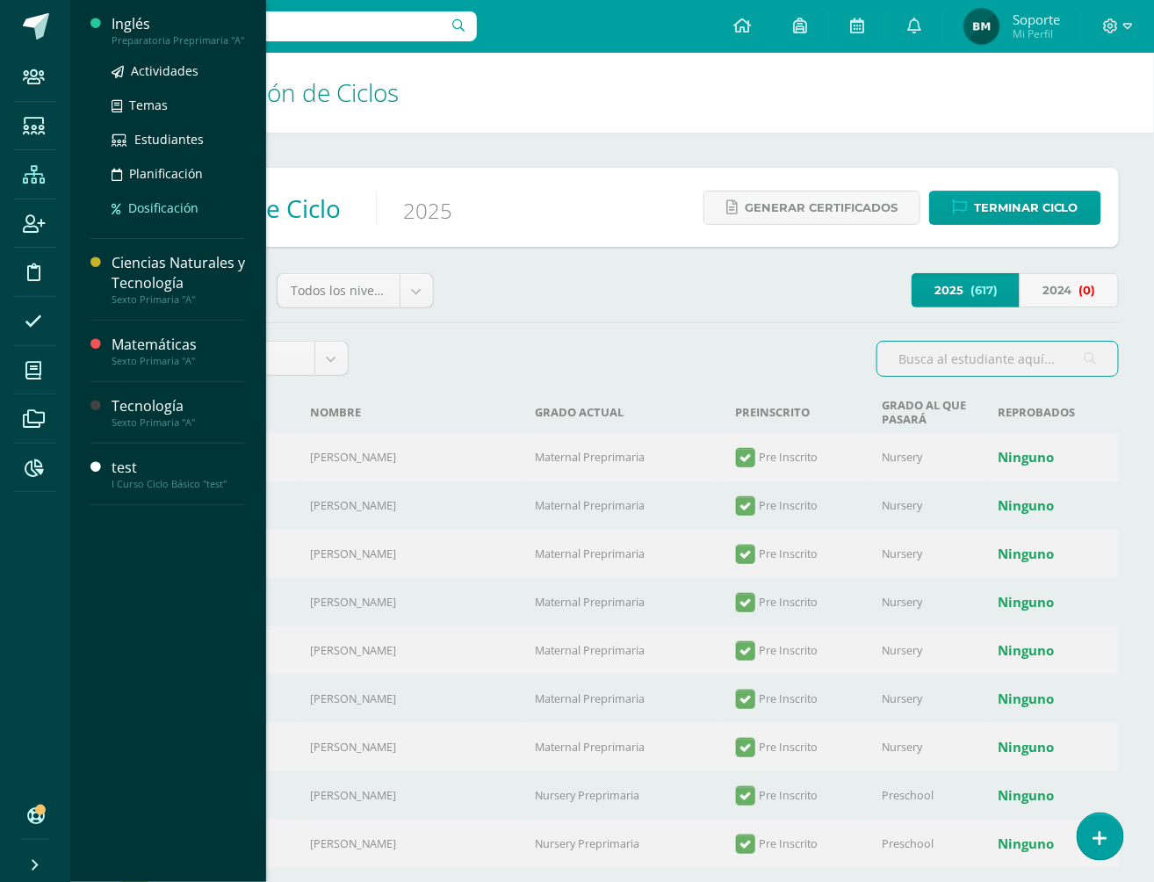
click at [163, 201] on span "Dosificación" at bounding box center [163, 207] width 70 height 17
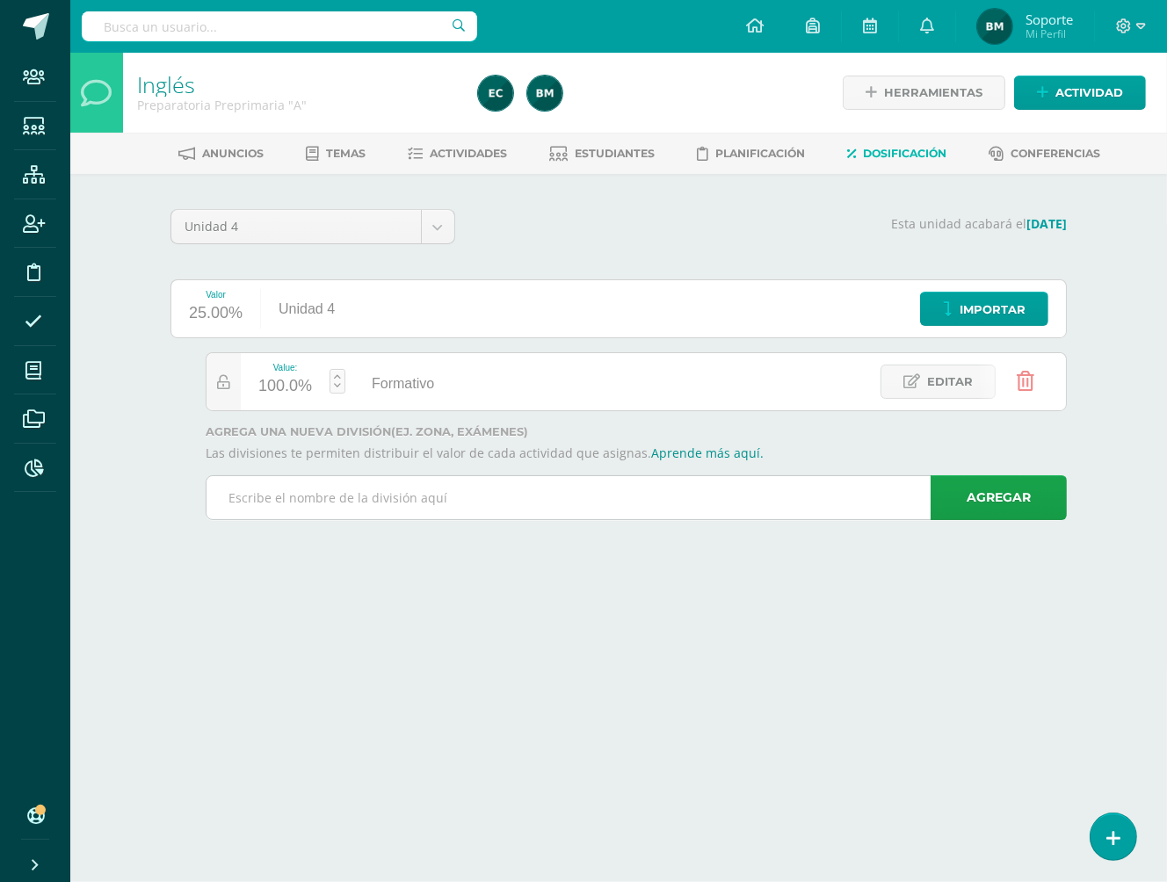
click at [462, 485] on input "text" at bounding box center [635, 497] width 859 height 43
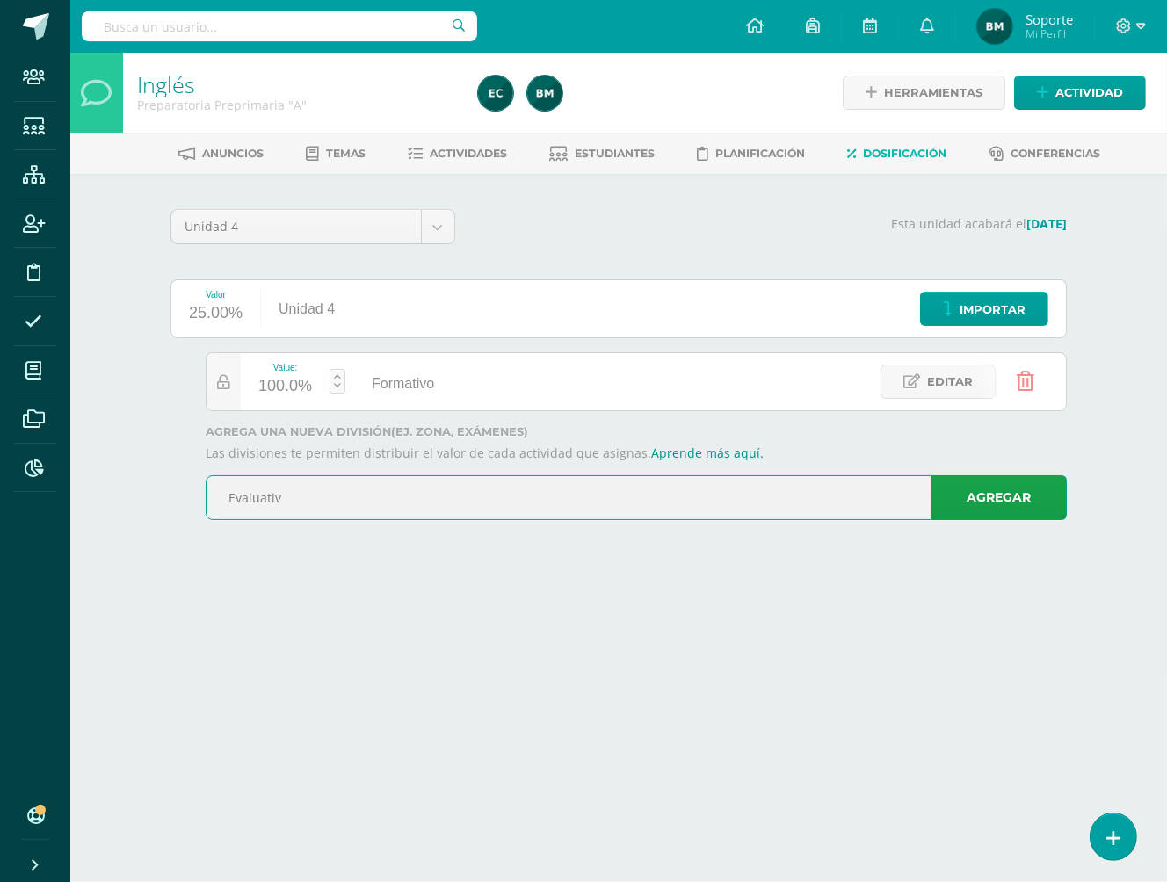
type input "Evaluativ"
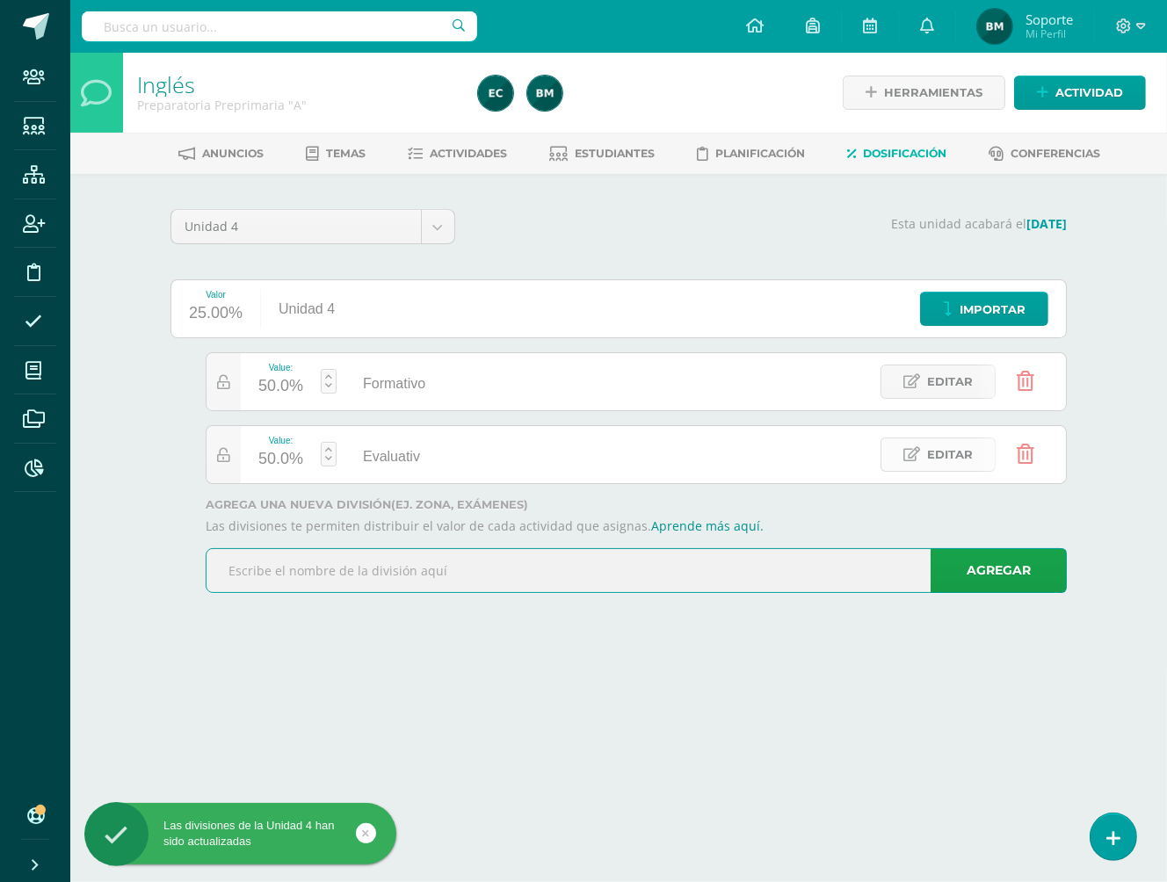
click at [928, 464] on span "Editar" at bounding box center [950, 454] width 46 height 33
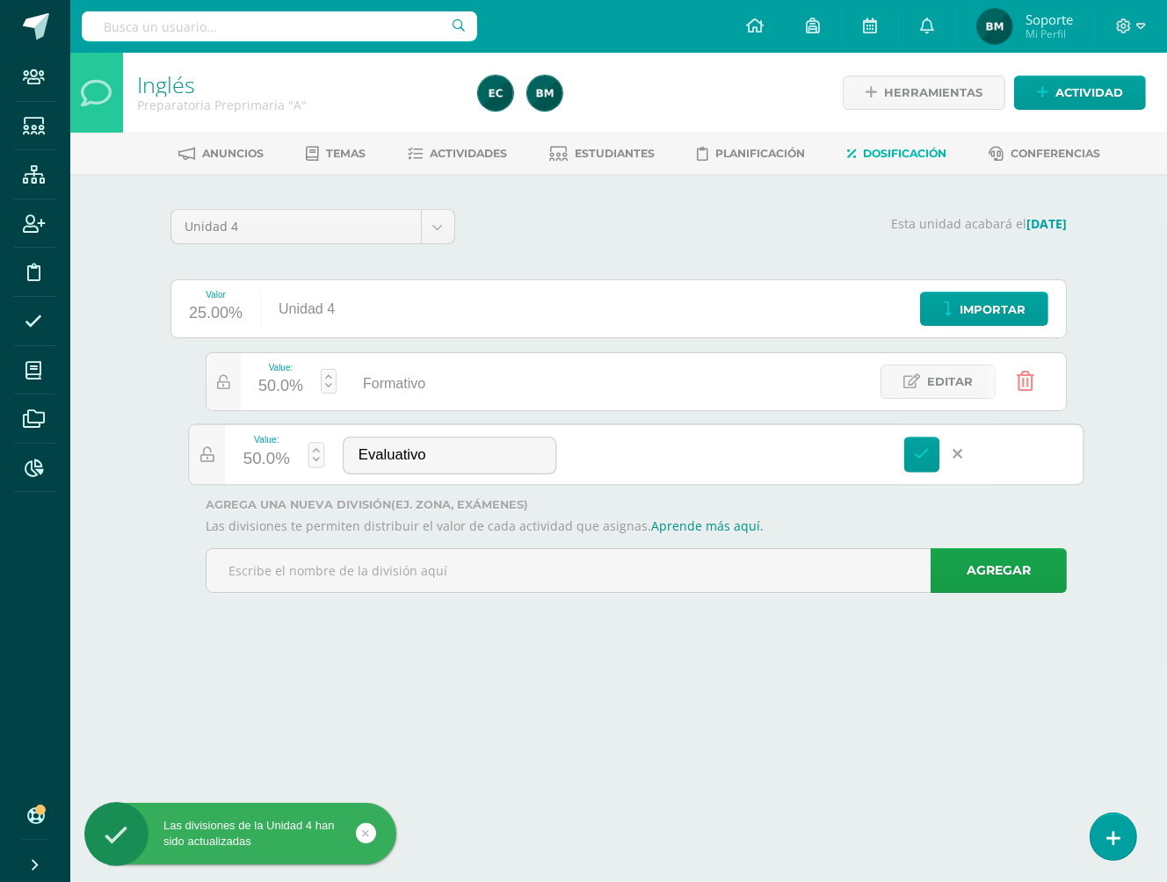
type input "Evaluativo"
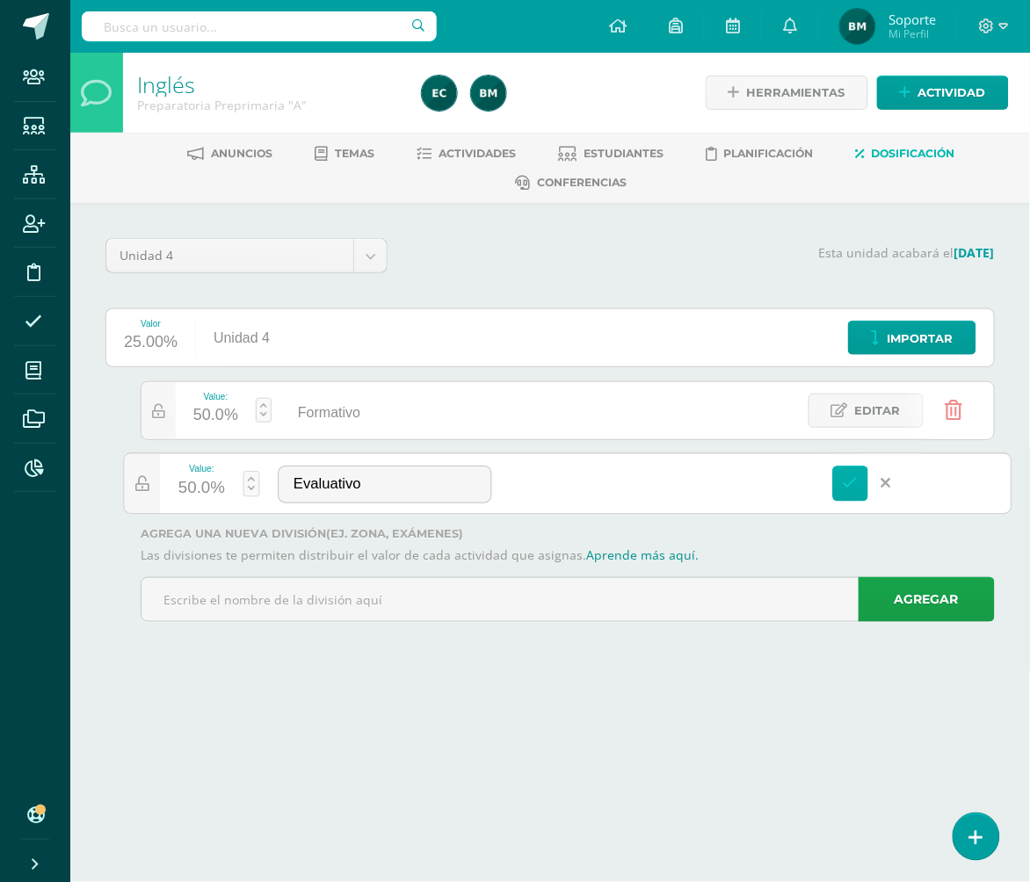
click at [836, 483] on link at bounding box center [851, 484] width 36 height 36
